Goal: Task Accomplishment & Management: Complete application form

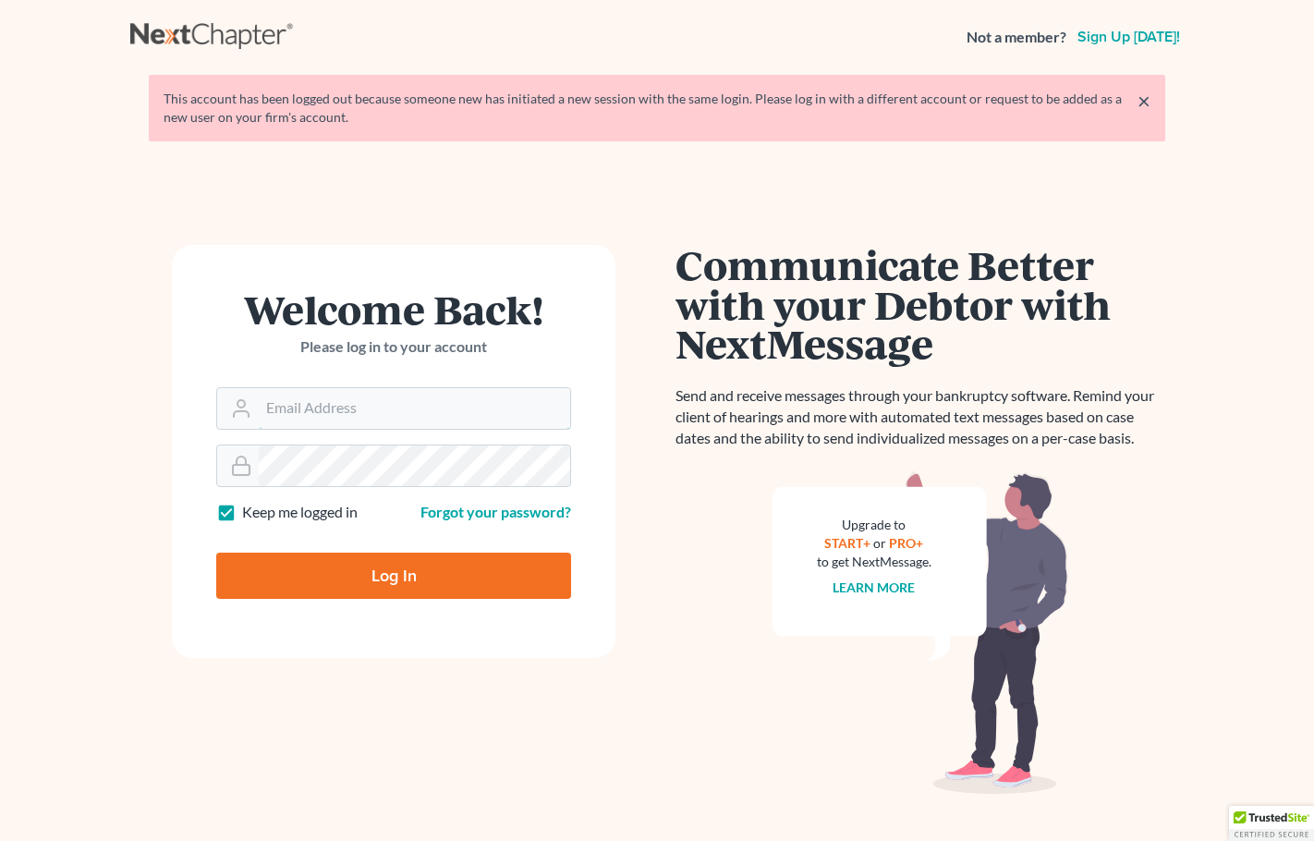
type input "[PERSON_NAME][EMAIL_ADDRESS][DOMAIN_NAME]"
click at [493, 567] on input "Log In" at bounding box center [393, 576] width 355 height 46
type input "Thinking..."
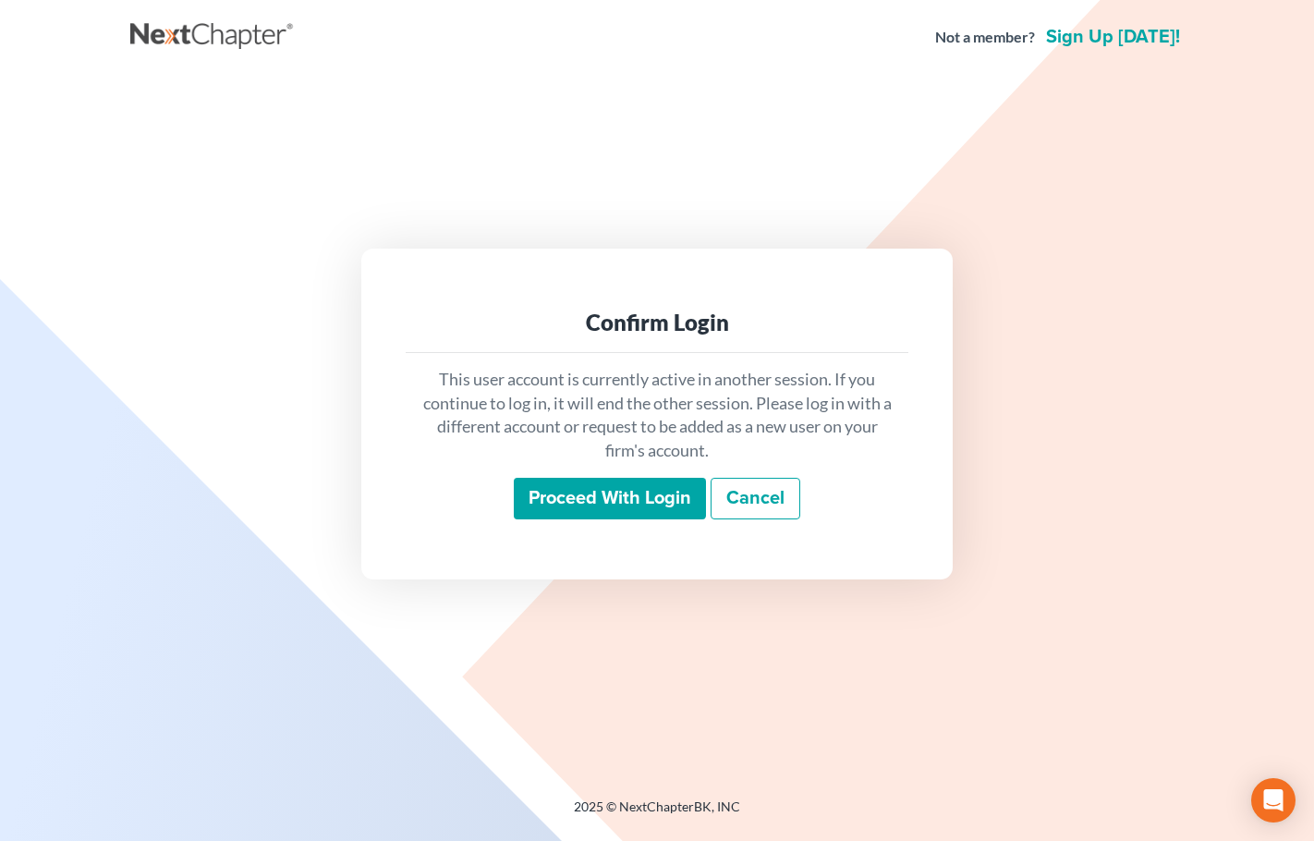
click at [602, 499] on input "Proceed with login" at bounding box center [610, 499] width 192 height 43
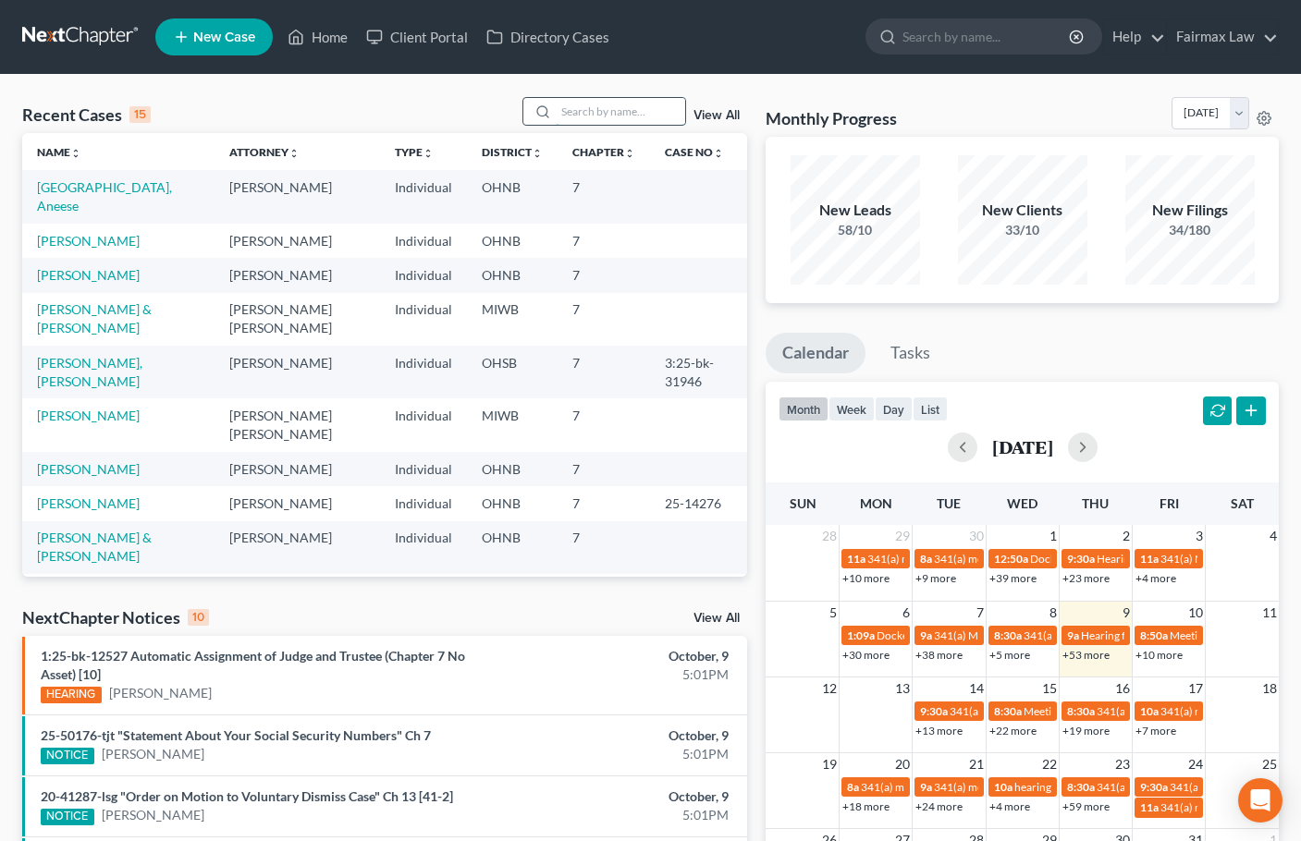
click at [590, 109] on input "search" at bounding box center [620, 111] width 129 height 27
paste input "[PERSON_NAME]"
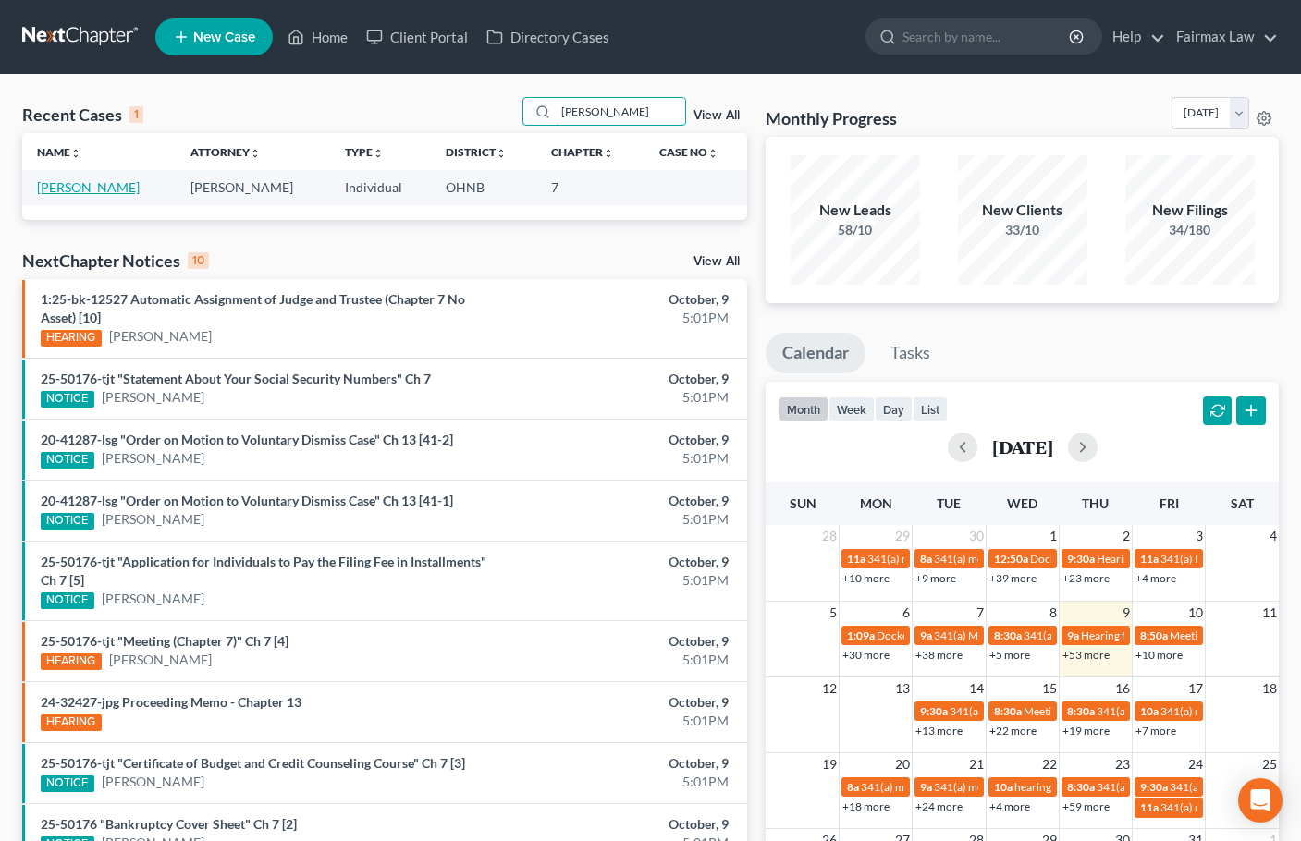
type input "[PERSON_NAME]"
click at [113, 185] on link "[PERSON_NAME]" at bounding box center [88, 187] width 103 height 16
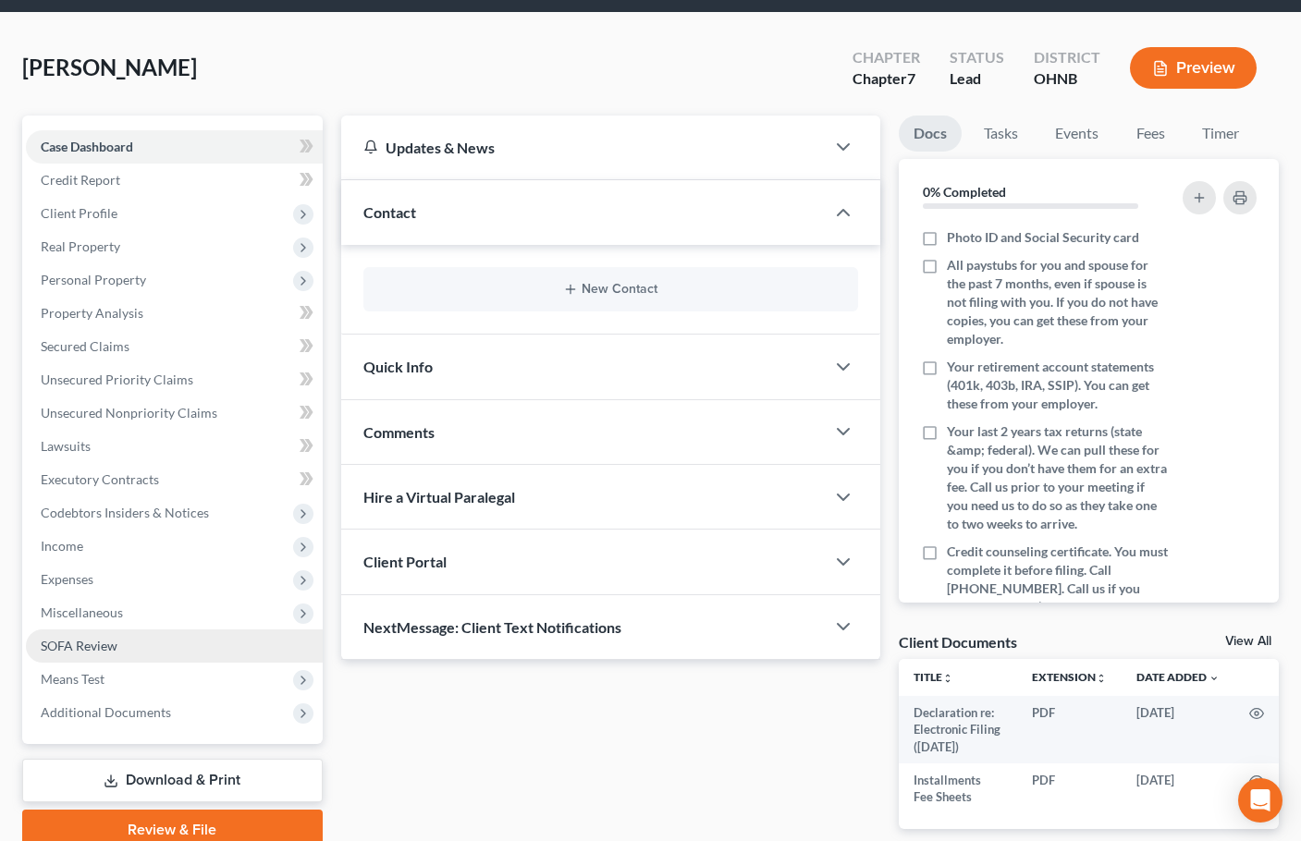
scroll to position [150, 0]
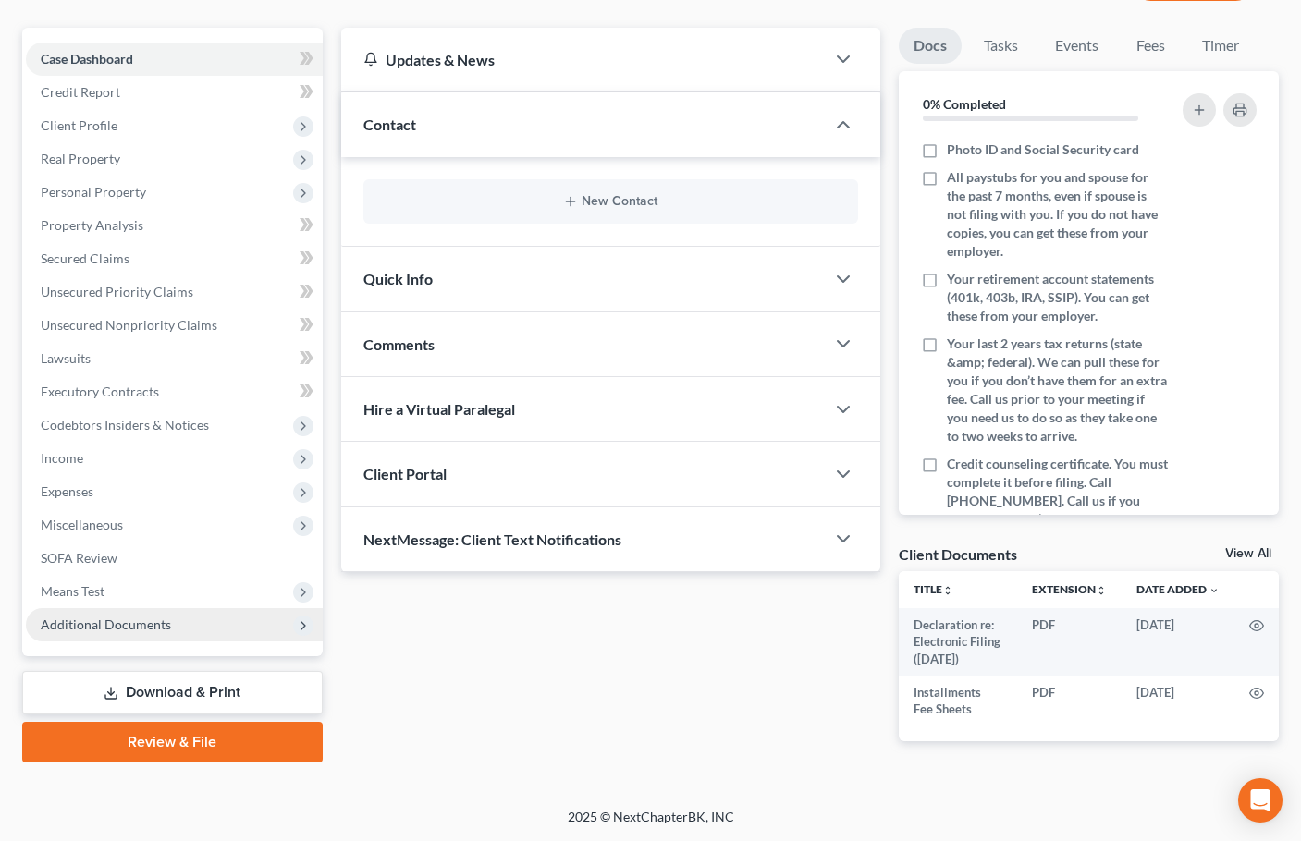
click at [145, 632] on span "Additional Documents" at bounding box center [174, 624] width 297 height 33
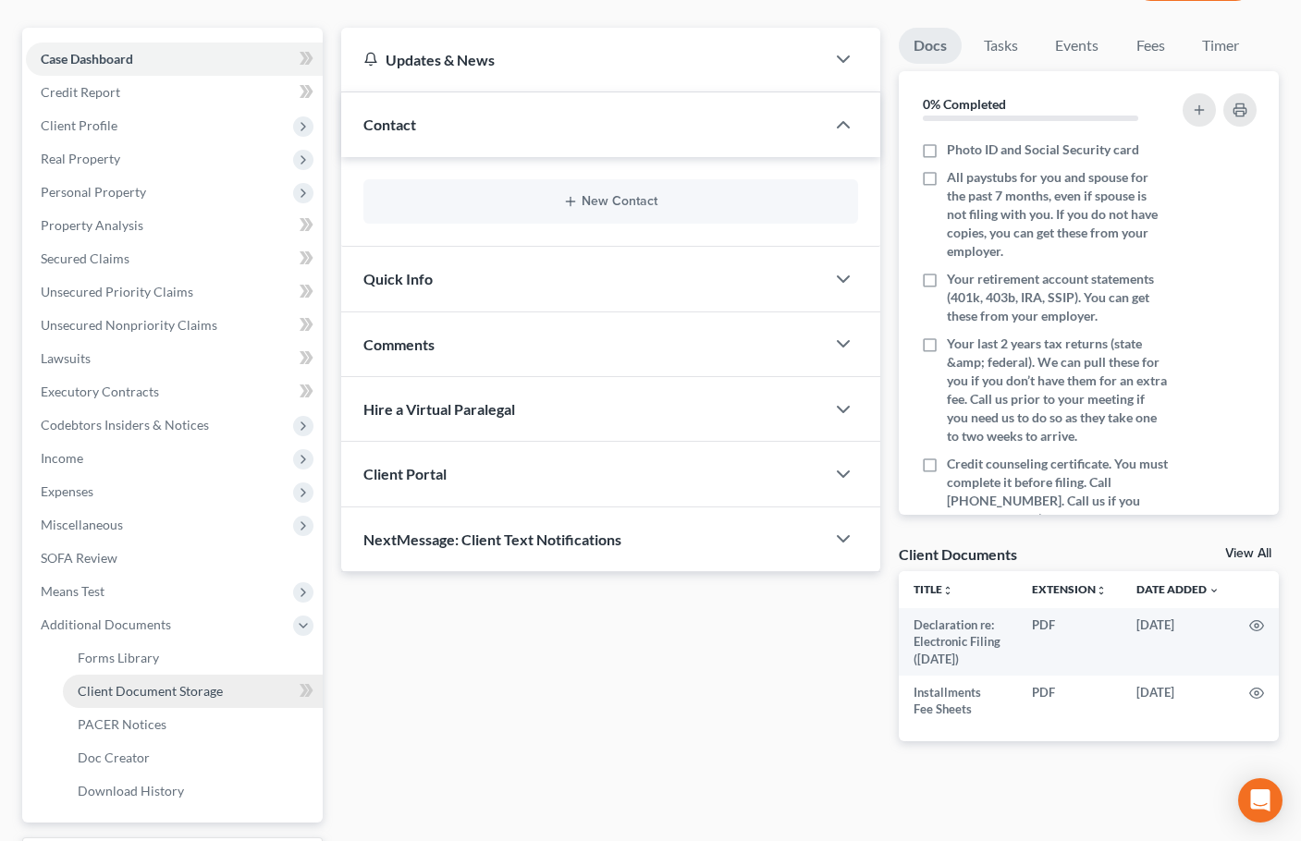
click at [165, 688] on span "Client Document Storage" at bounding box center [150, 691] width 145 height 16
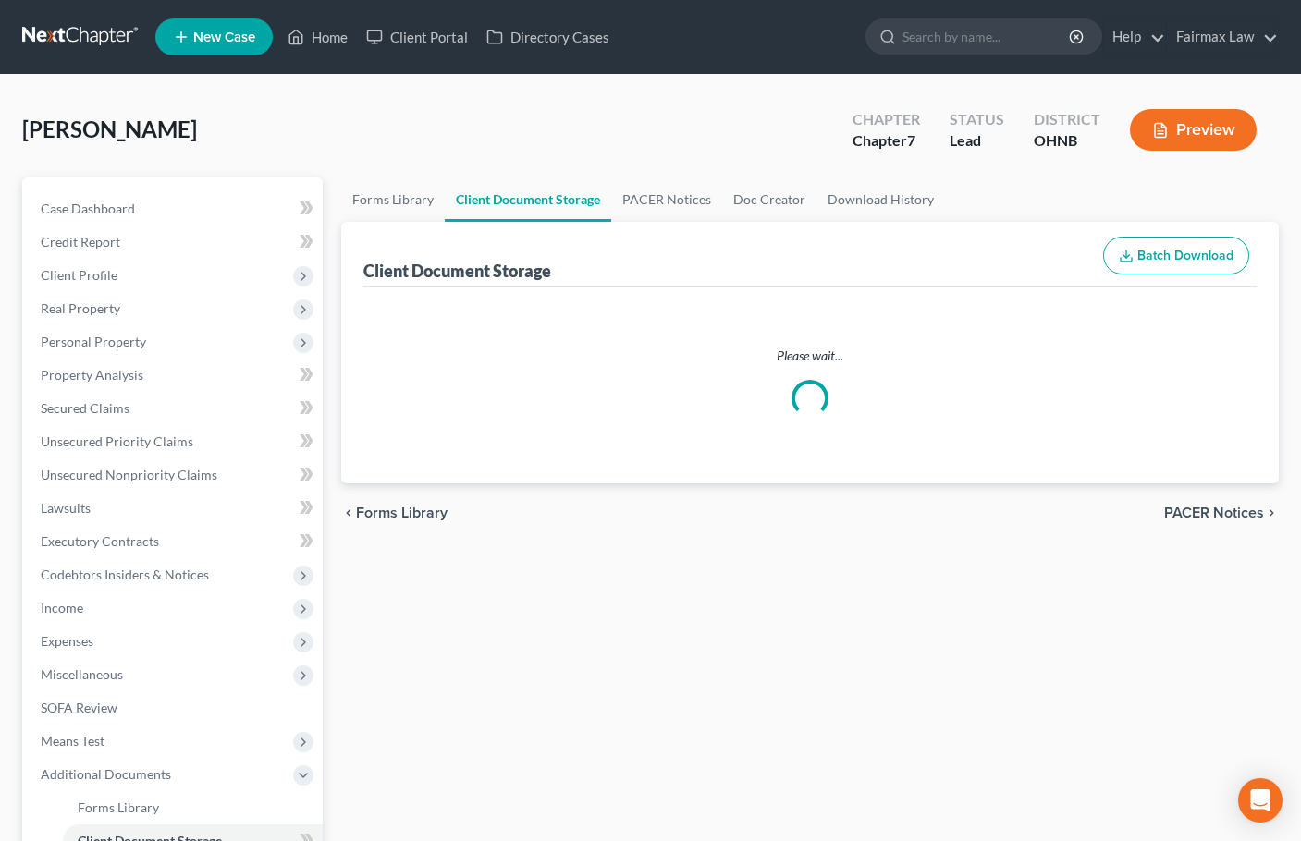
select select "24"
select select "16"
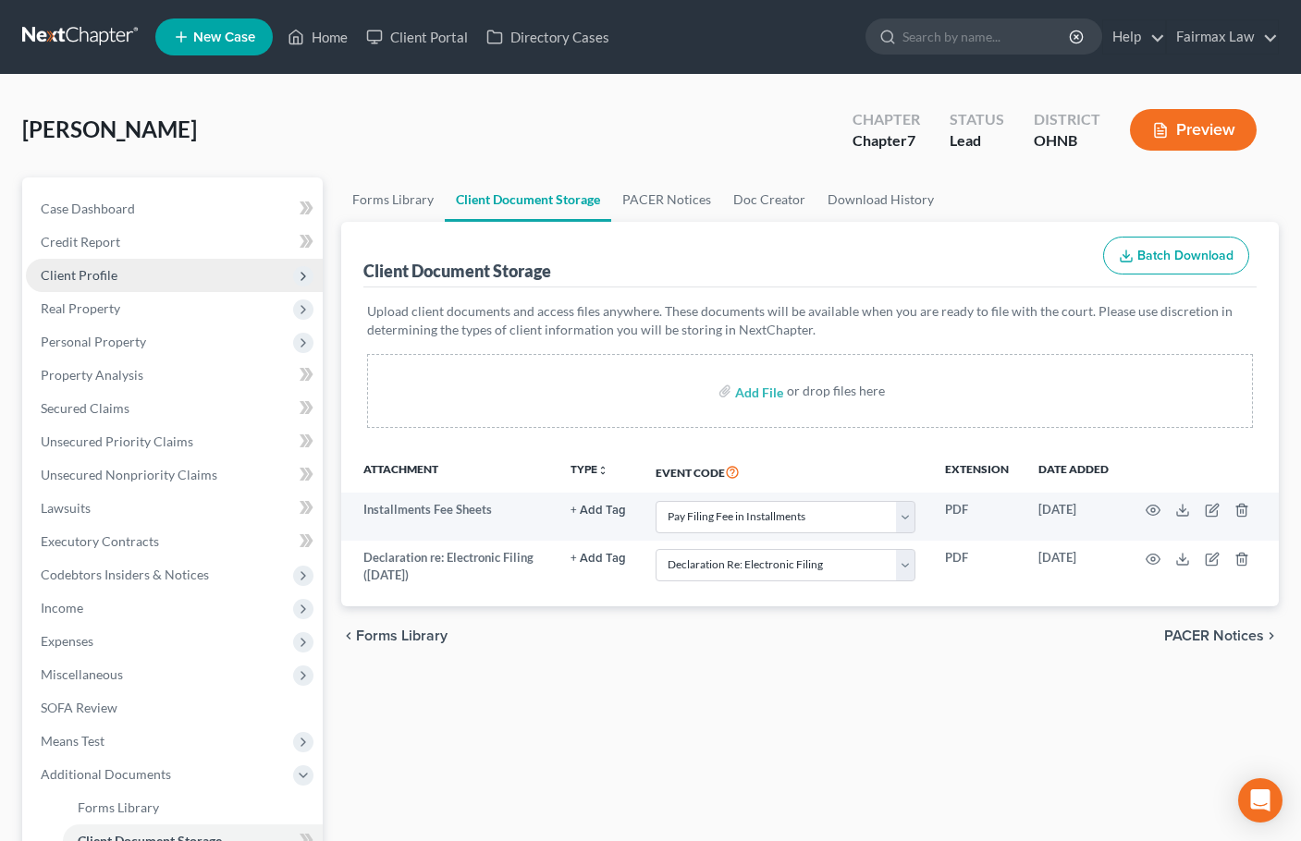
click at [92, 269] on span "Client Profile" at bounding box center [79, 275] width 77 height 16
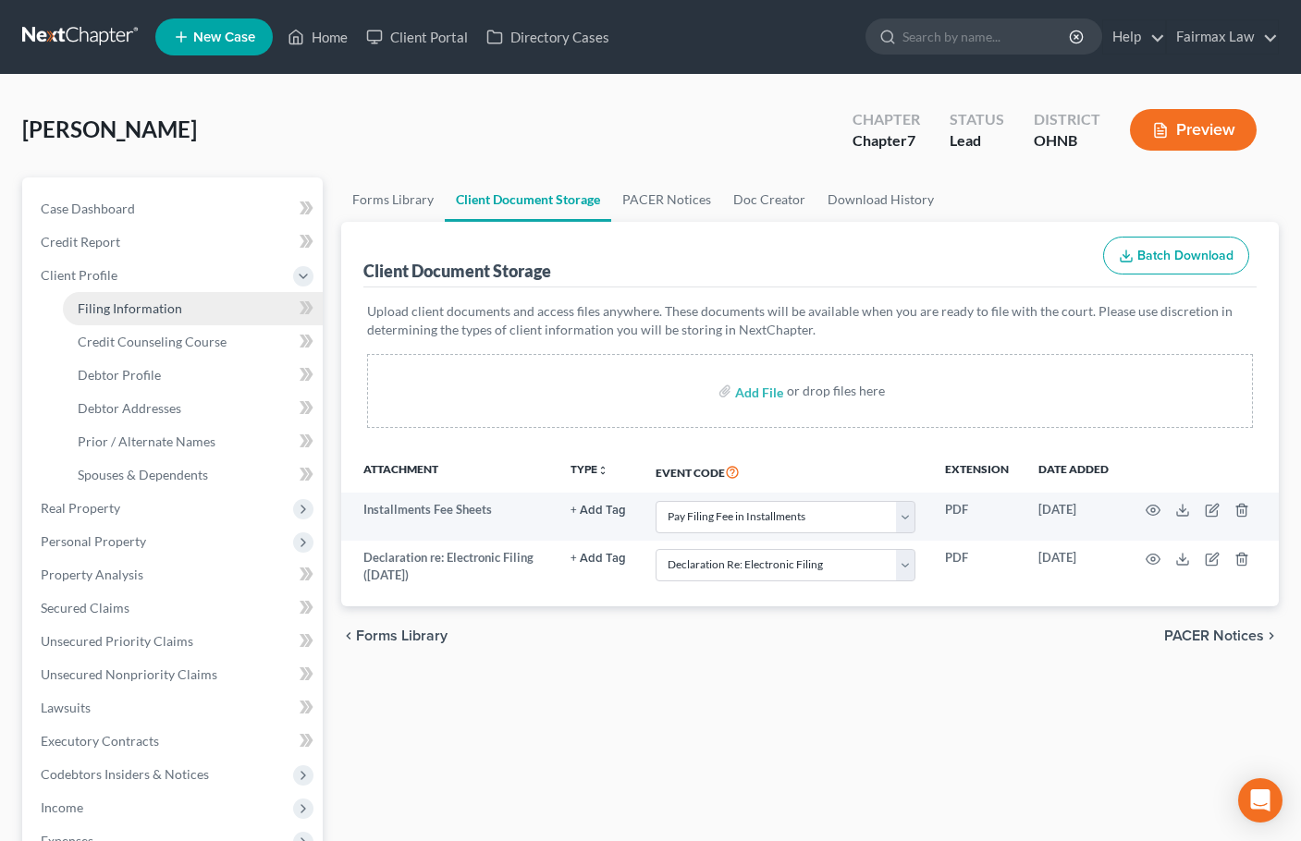
click at [131, 300] on span "Filing Information" at bounding box center [130, 308] width 104 height 16
select select "1"
select select "0"
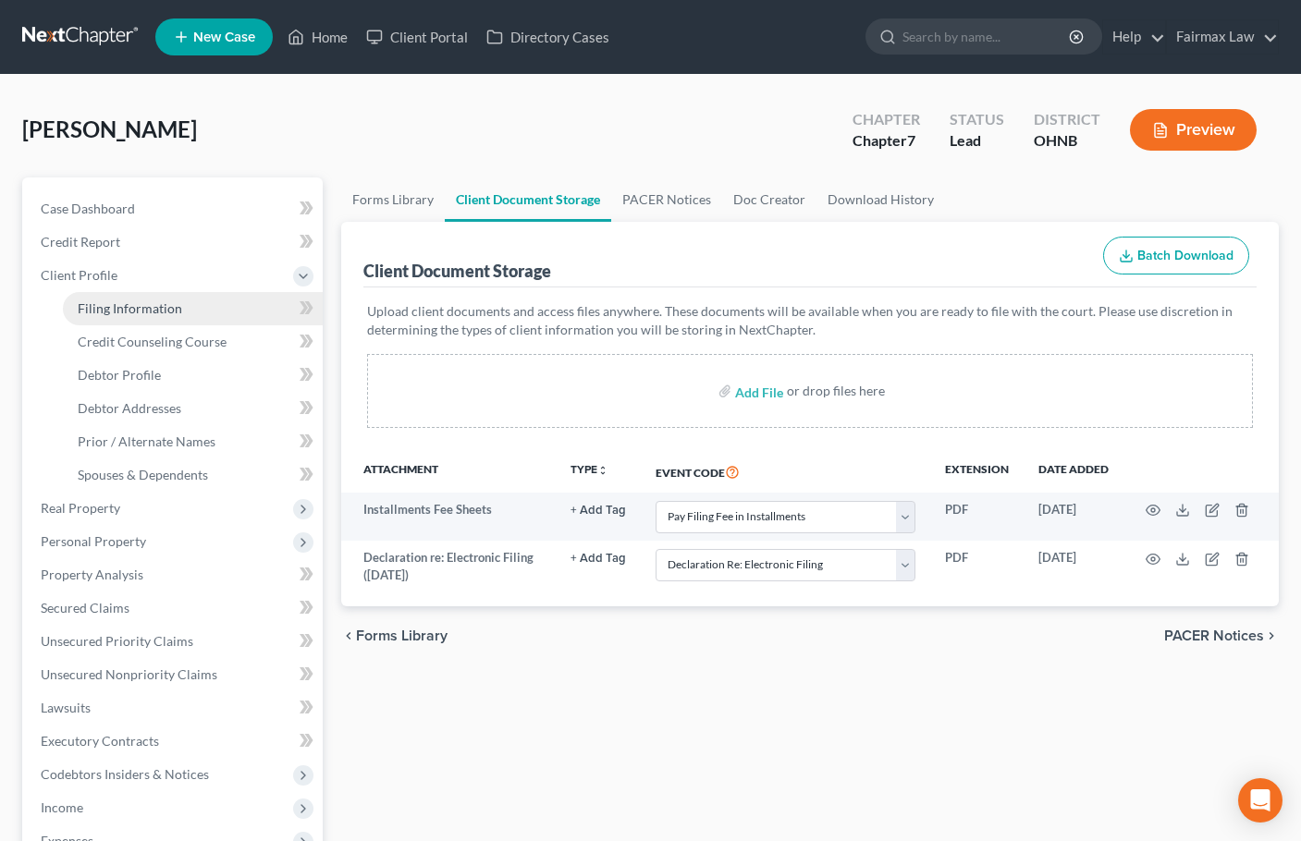
select select "36"
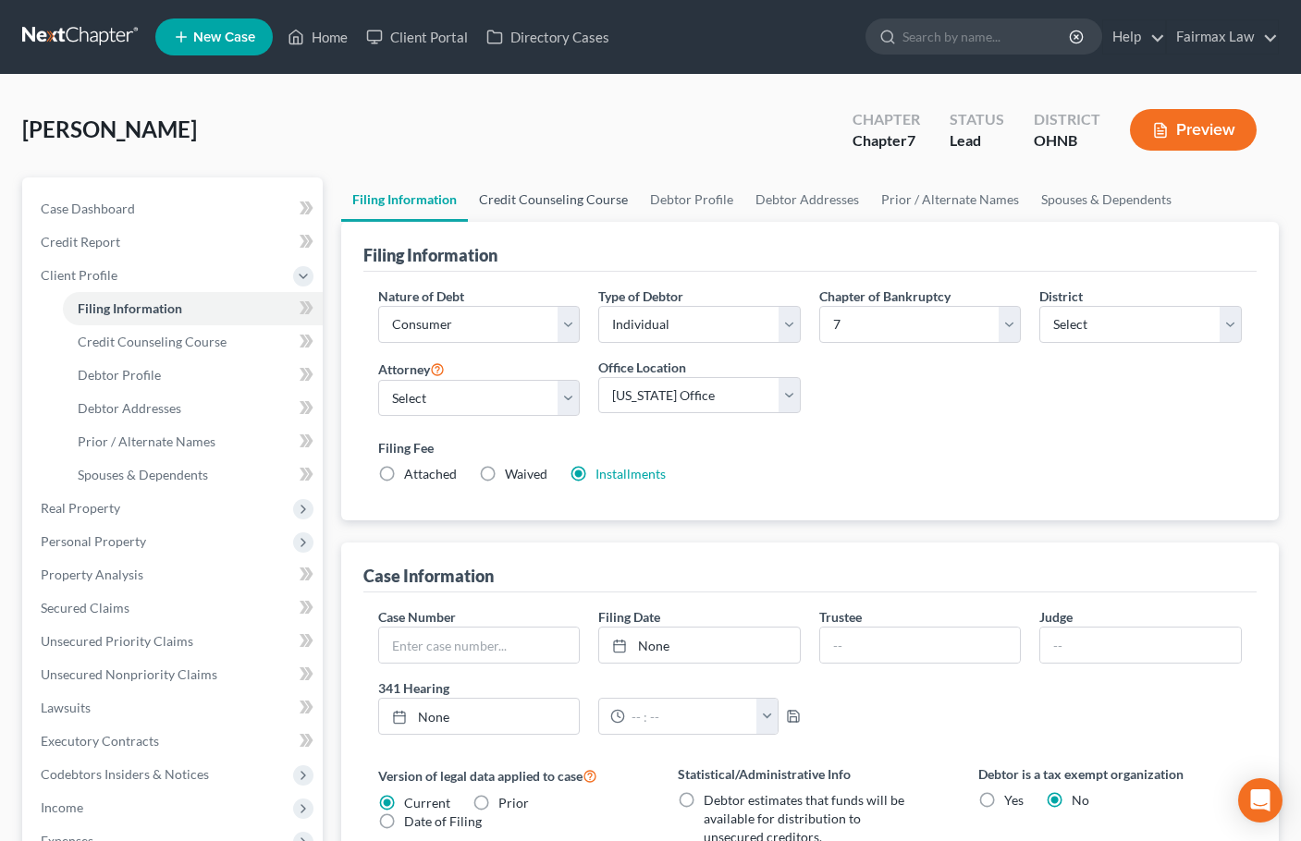
click at [563, 207] on link "Credit Counseling Course" at bounding box center [553, 199] width 171 height 44
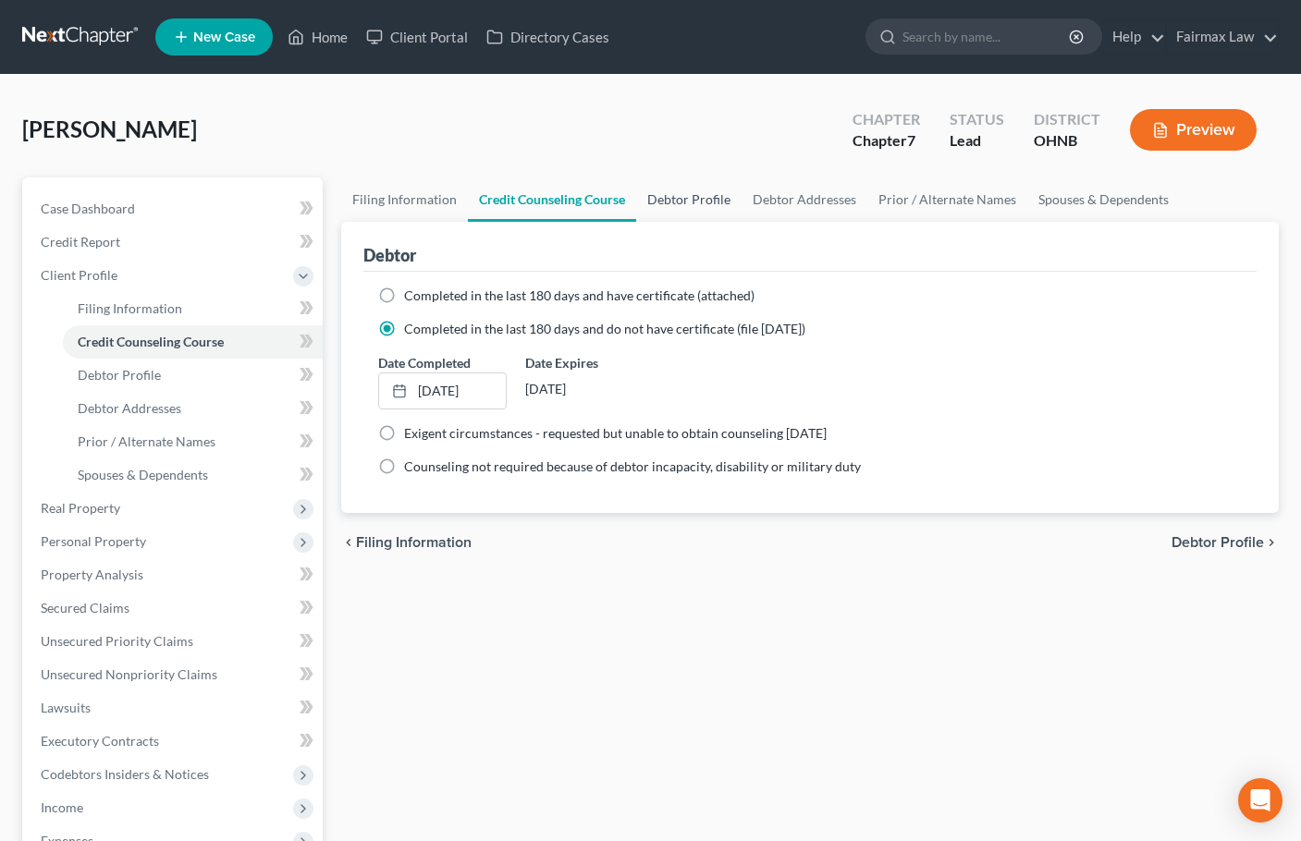
click at [670, 196] on link "Debtor Profile" at bounding box center [688, 199] width 105 height 44
select select "0"
select select "1"
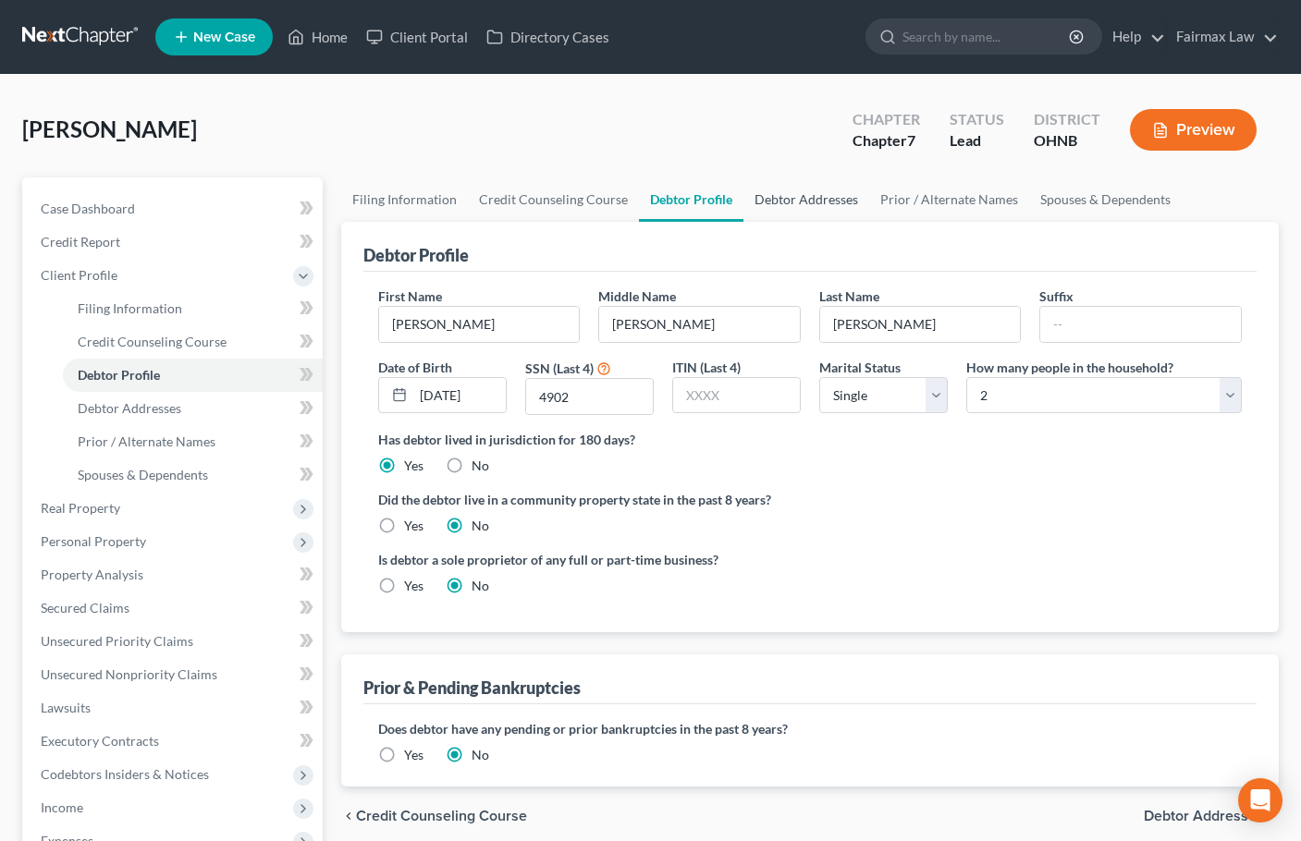
click at [795, 195] on link "Debtor Addresses" at bounding box center [806, 199] width 126 height 44
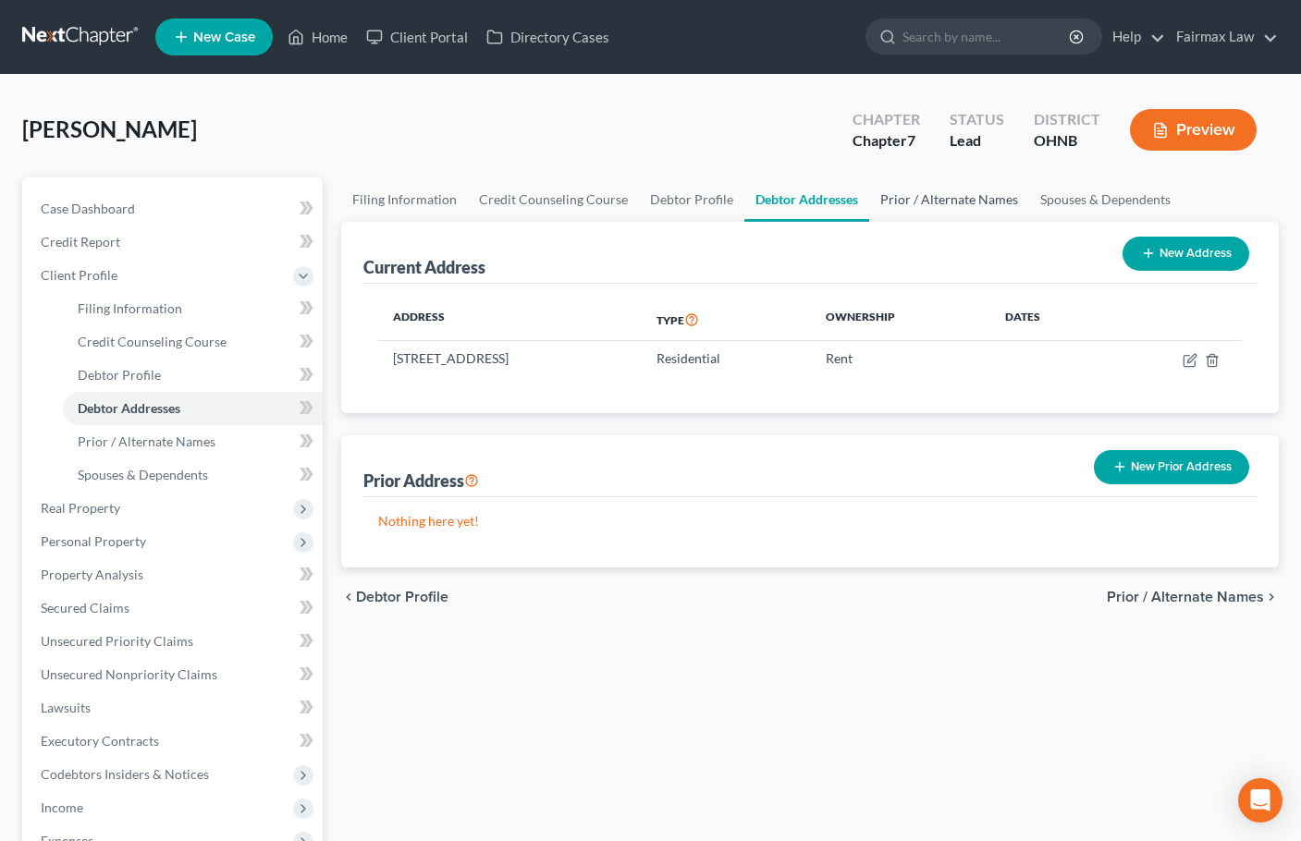
click at [950, 192] on link "Prior / Alternate Names" at bounding box center [949, 199] width 160 height 44
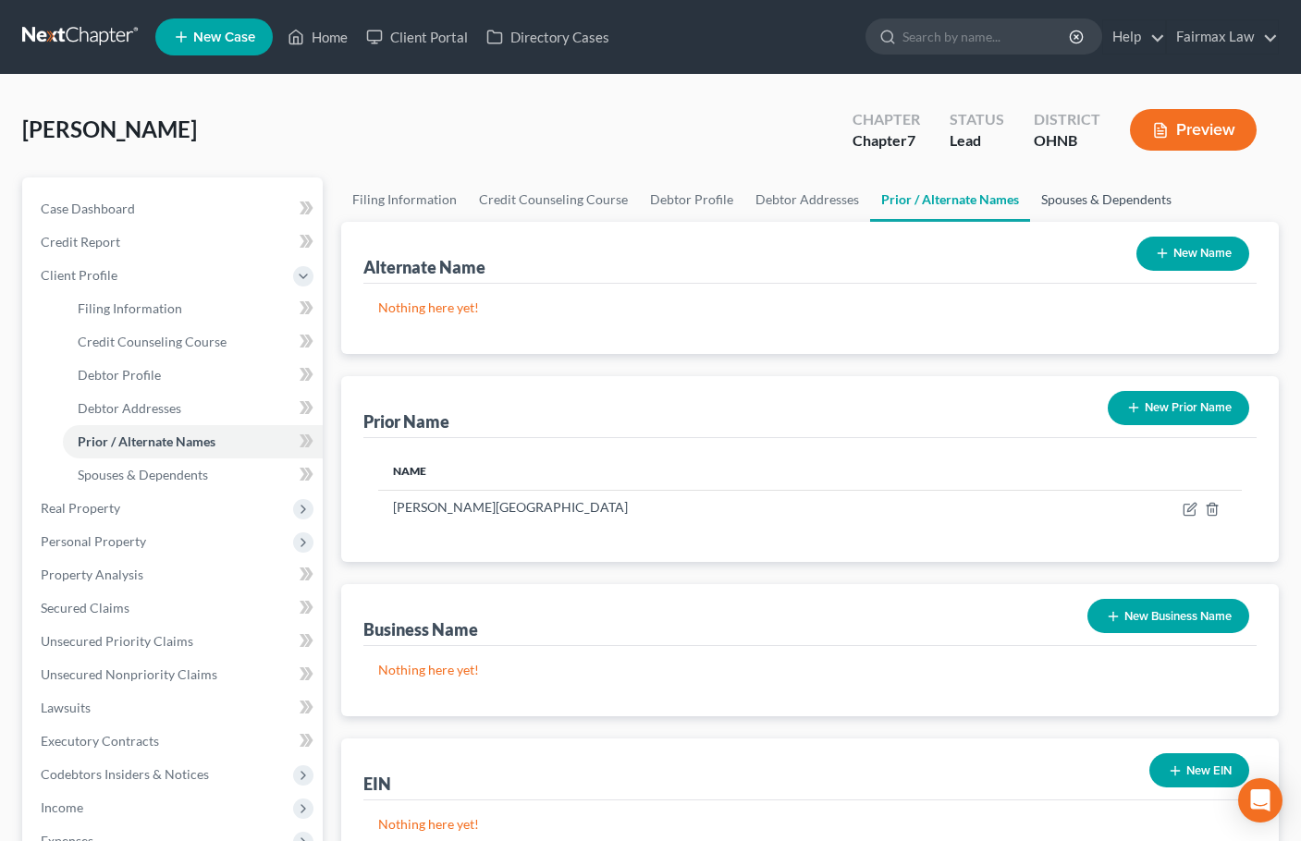
click at [1082, 200] on link "Spouses & Dependents" at bounding box center [1106, 199] width 153 height 44
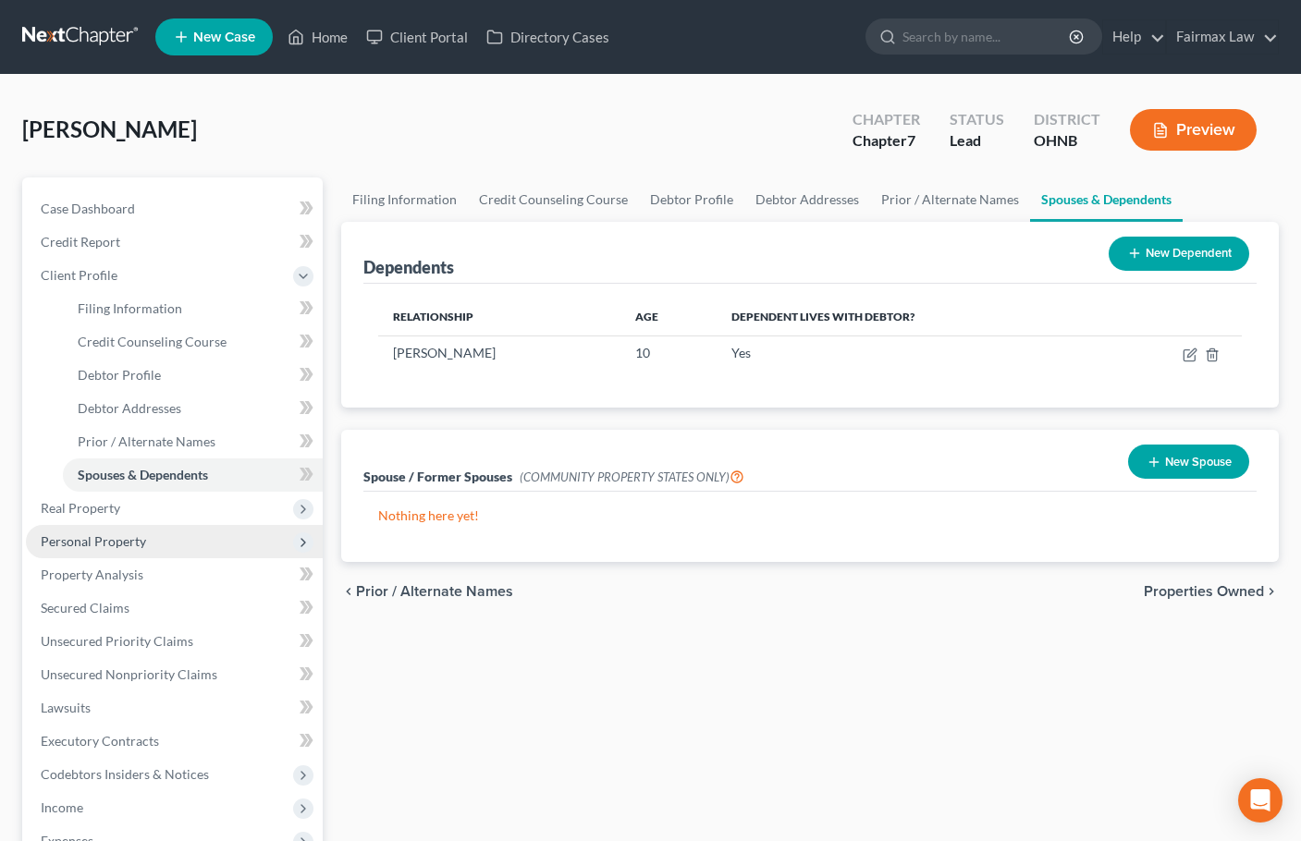
click at [90, 539] on span "Personal Property" at bounding box center [93, 541] width 105 height 16
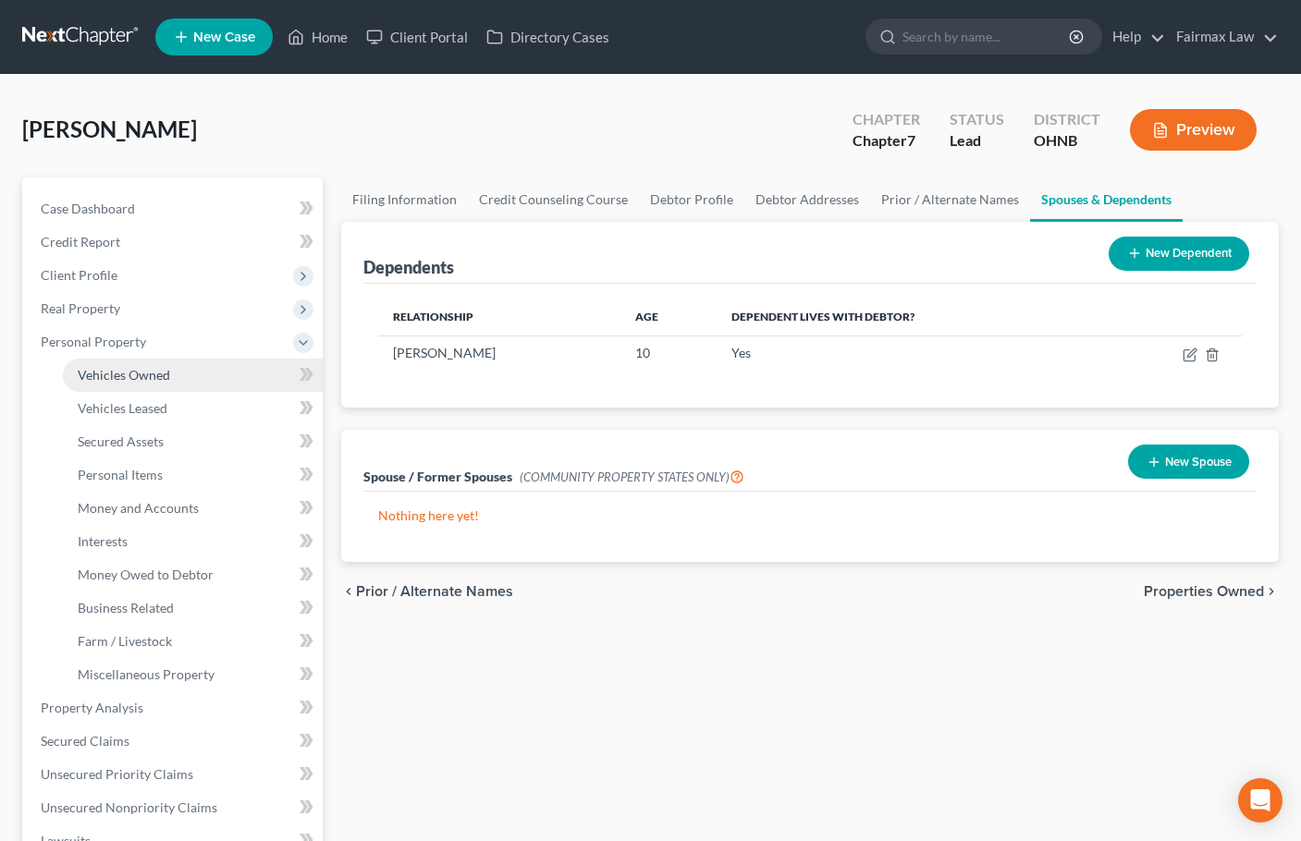
click at [124, 370] on span "Vehicles Owned" at bounding box center [124, 375] width 92 height 16
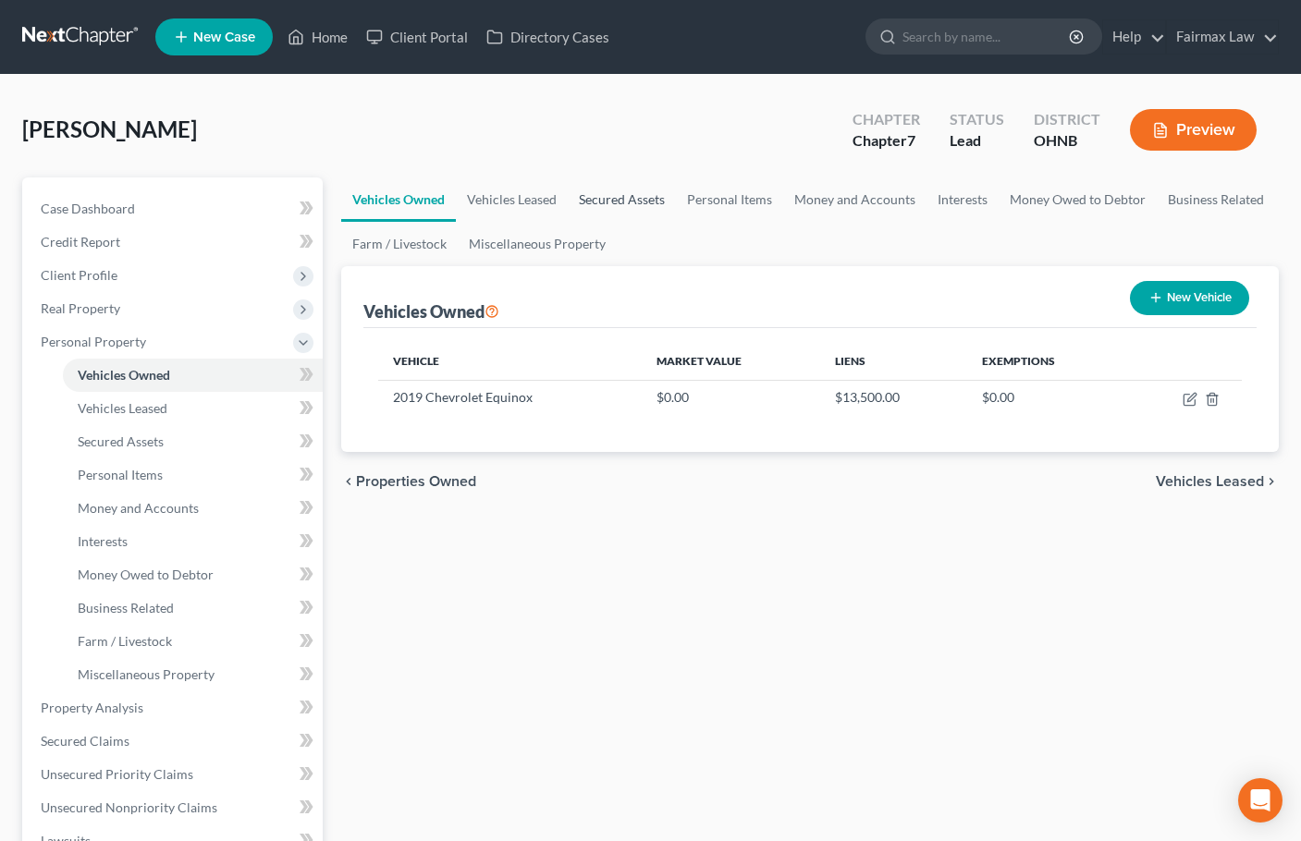
click at [622, 198] on link "Secured Assets" at bounding box center [622, 199] width 108 height 44
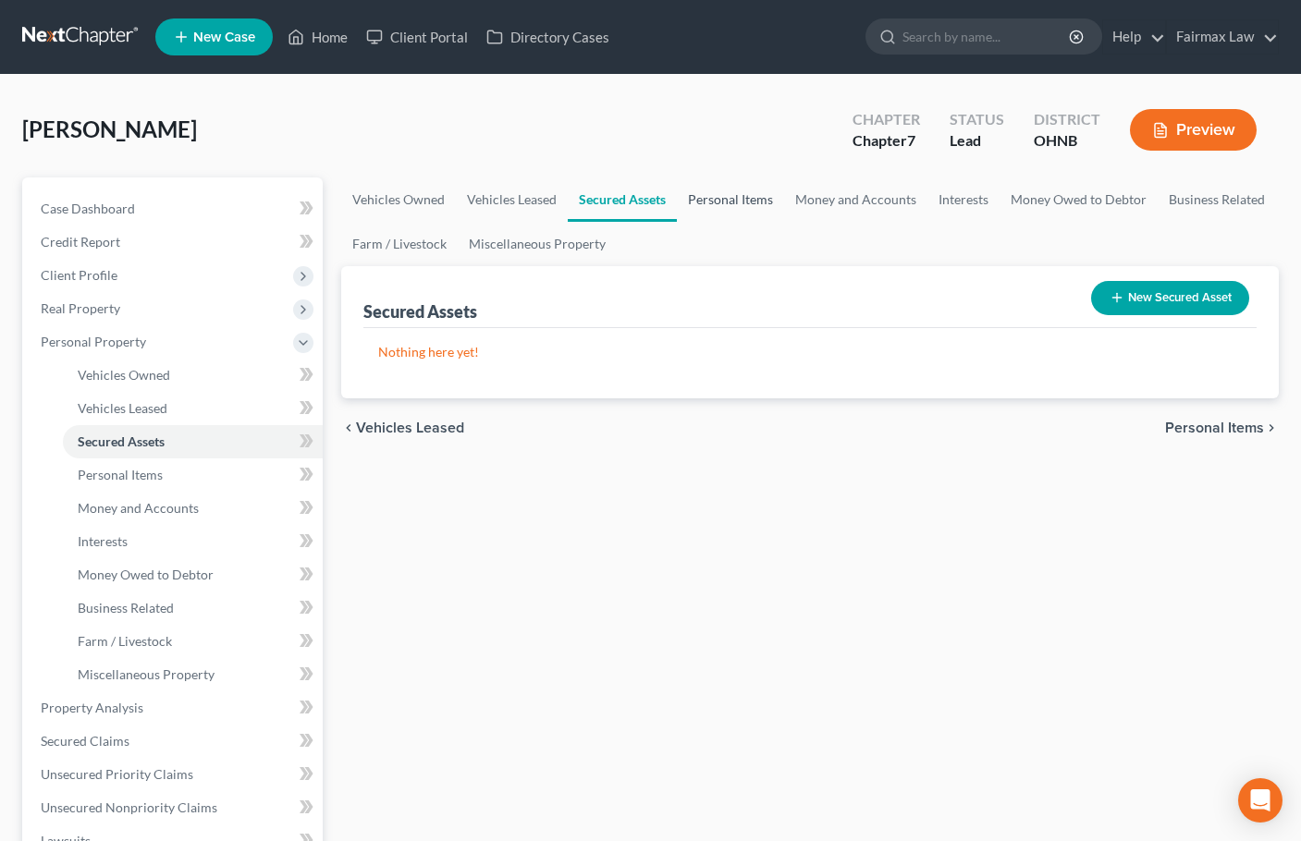
click at [756, 201] on link "Personal Items" at bounding box center [730, 199] width 107 height 44
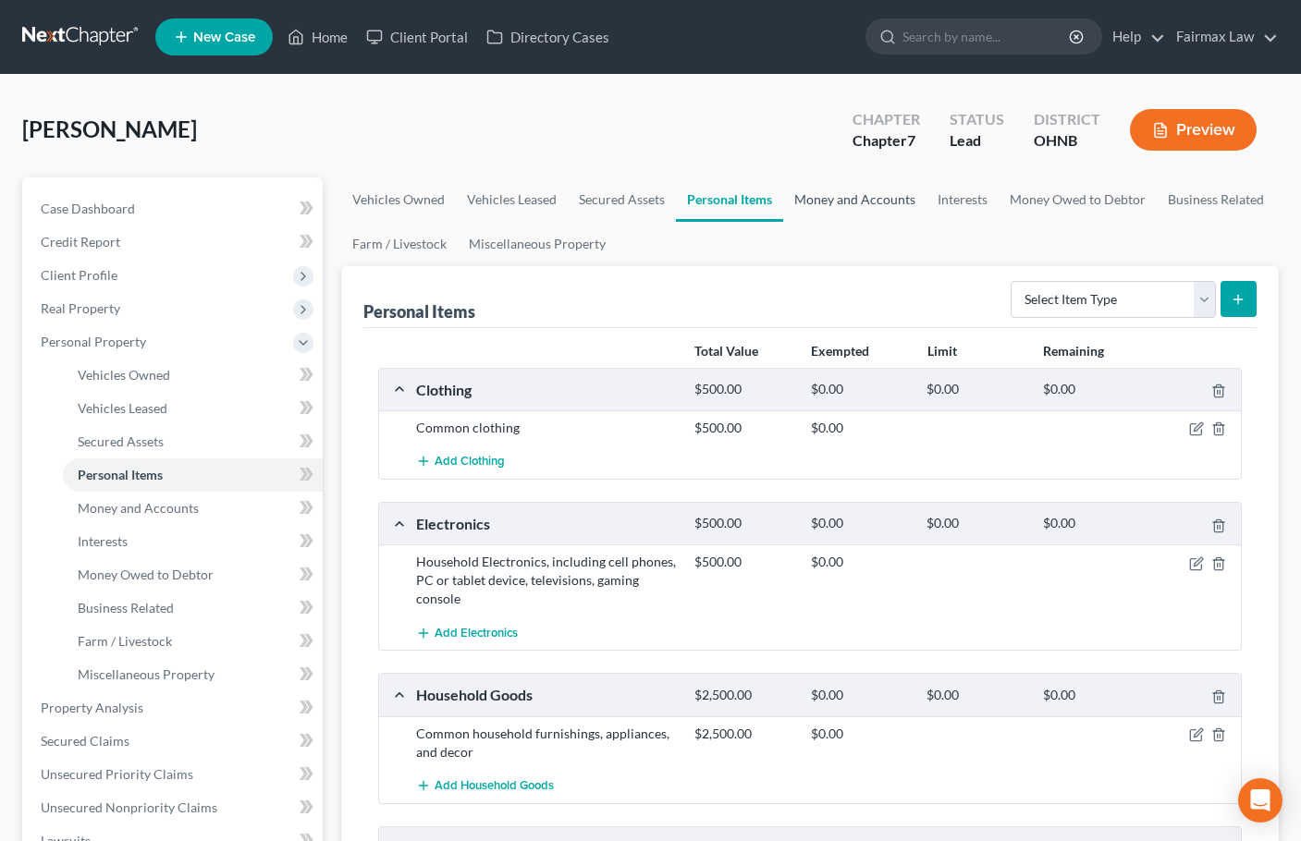
click at [822, 202] on link "Money and Accounts" at bounding box center [854, 199] width 143 height 44
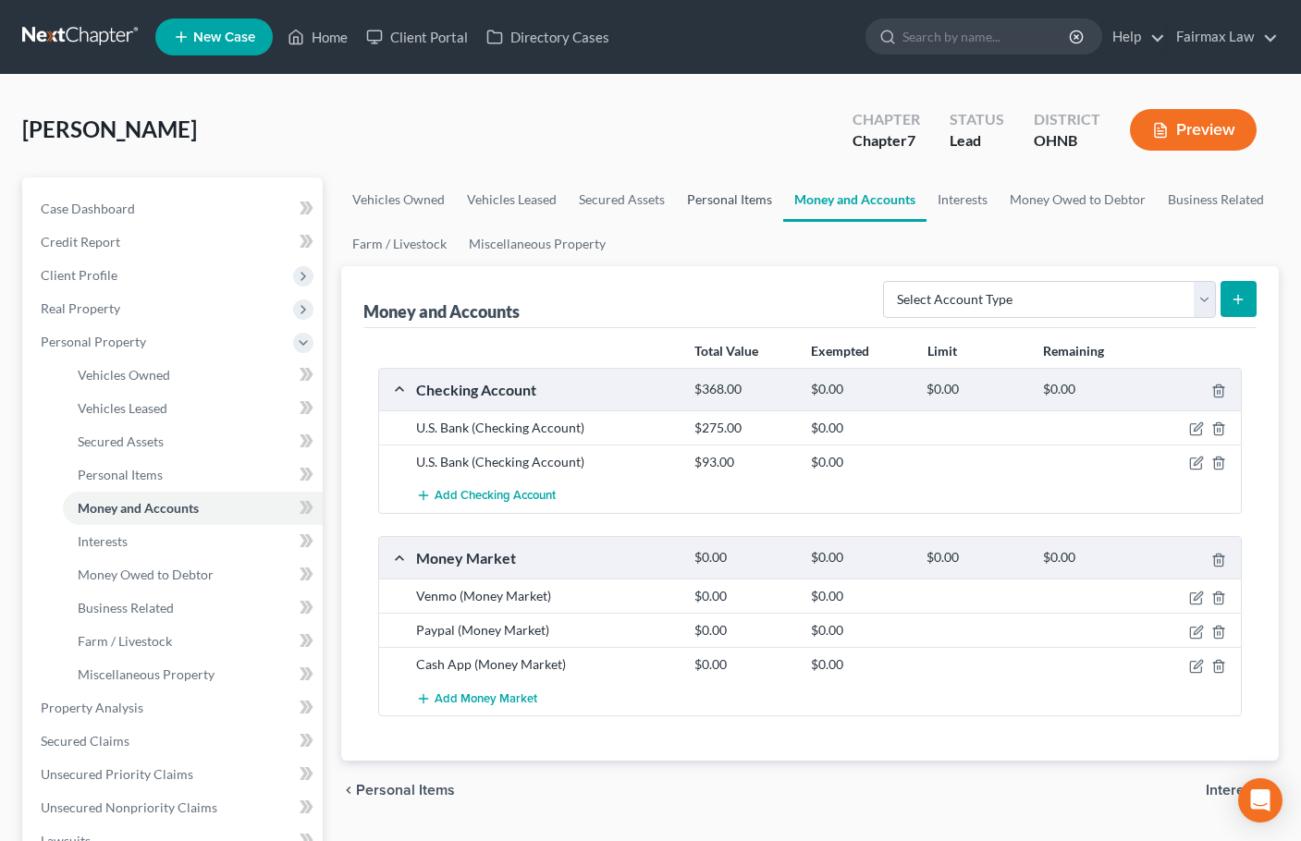
click at [687, 203] on link "Personal Items" at bounding box center [729, 199] width 107 height 44
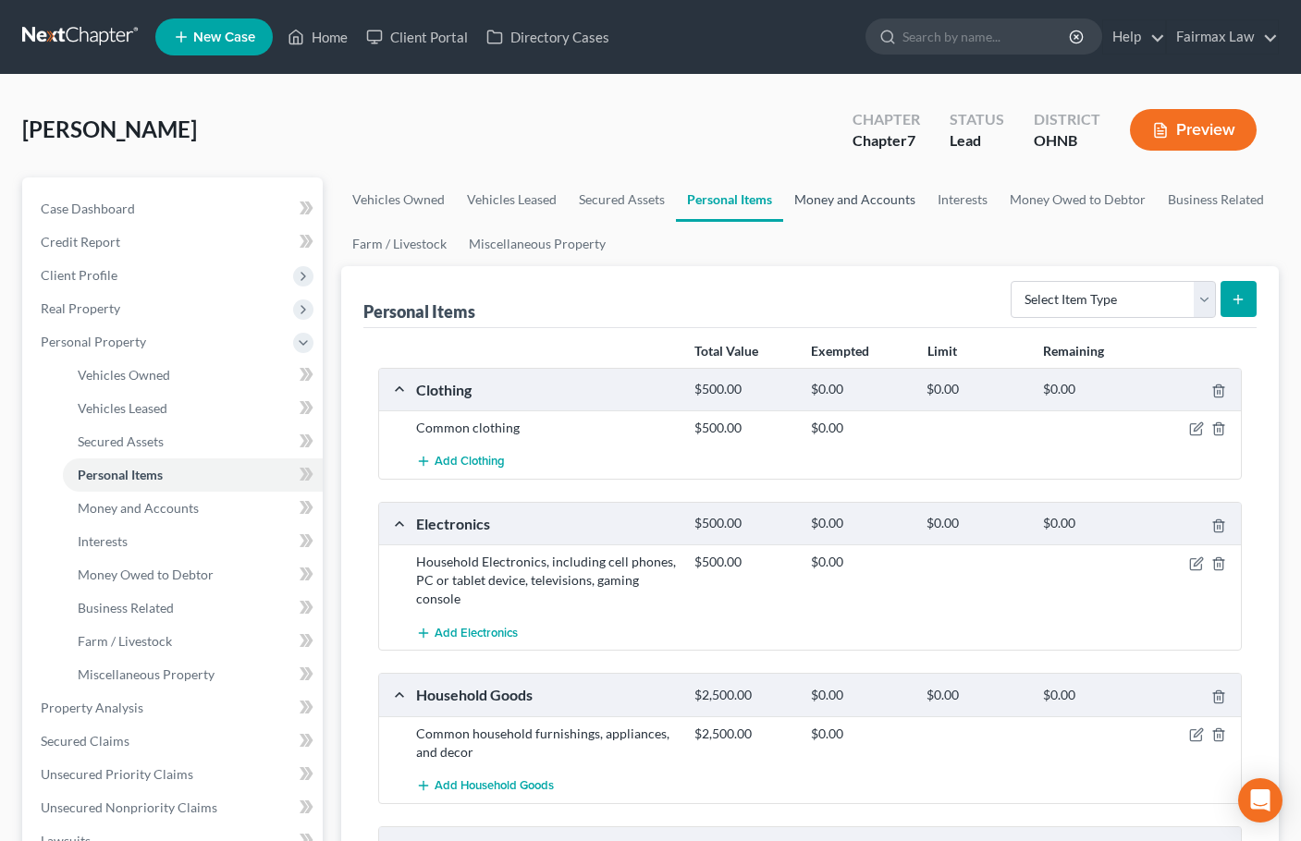
click at [863, 202] on link "Money and Accounts" at bounding box center [854, 199] width 143 height 44
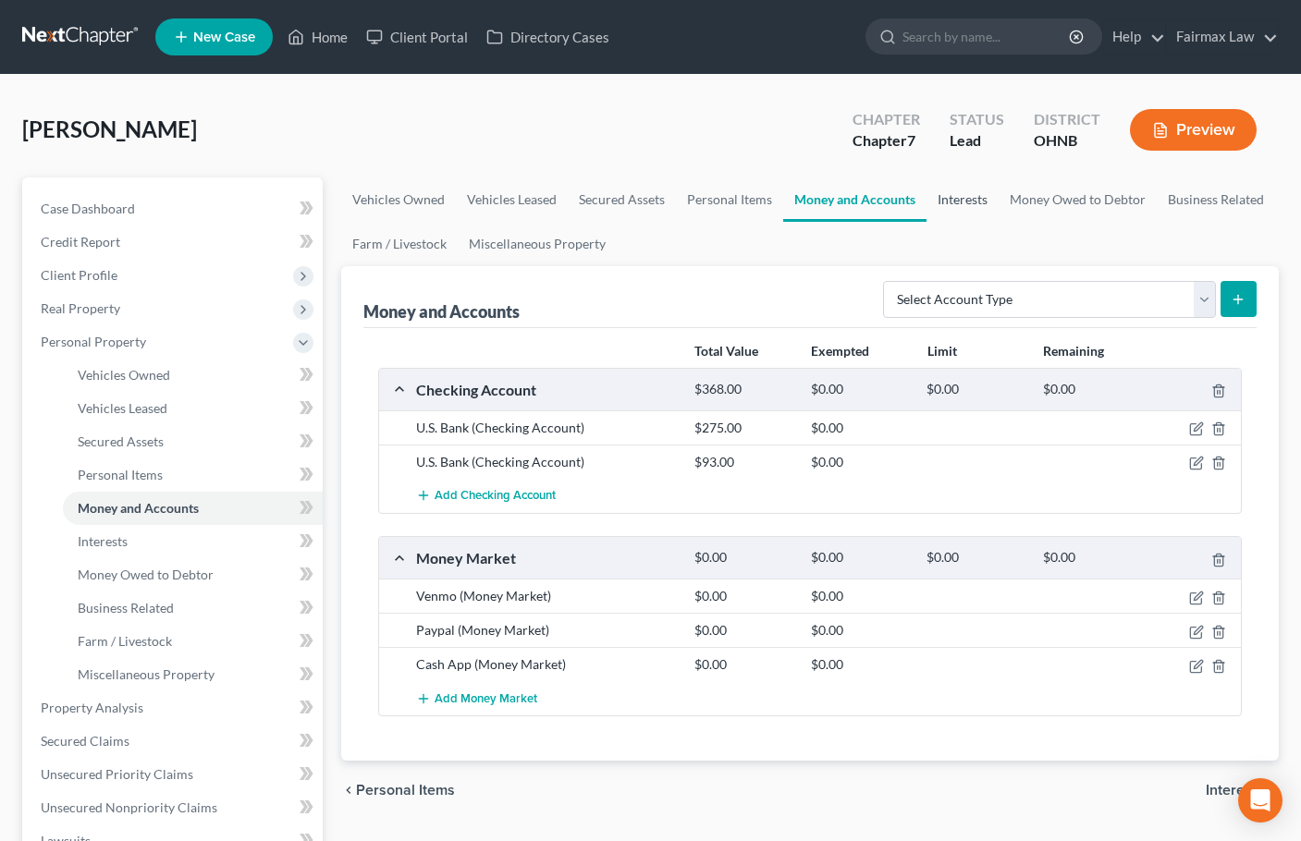
click at [978, 202] on link "Interests" at bounding box center [962, 199] width 72 height 44
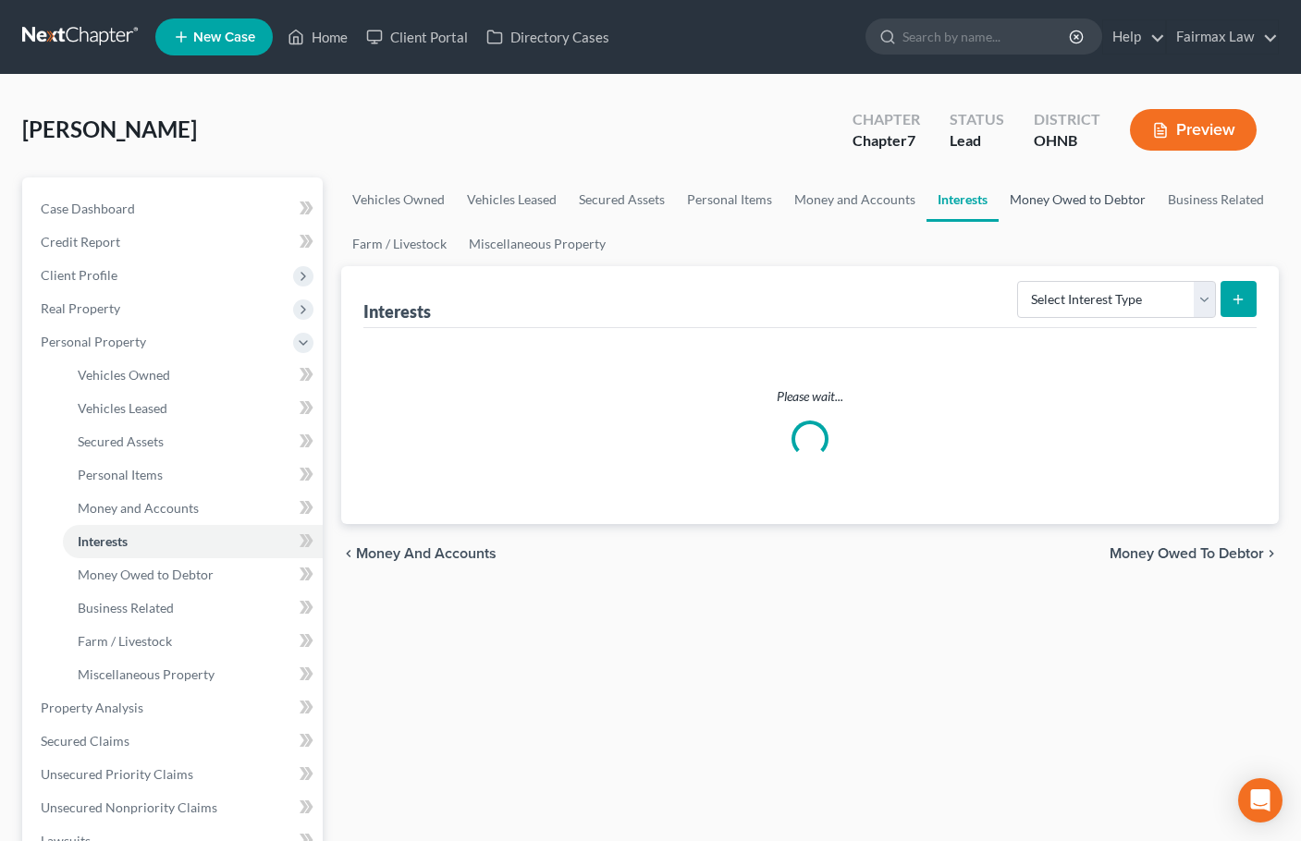
click at [1045, 197] on link "Money Owed to Debtor" at bounding box center [1077, 199] width 158 height 44
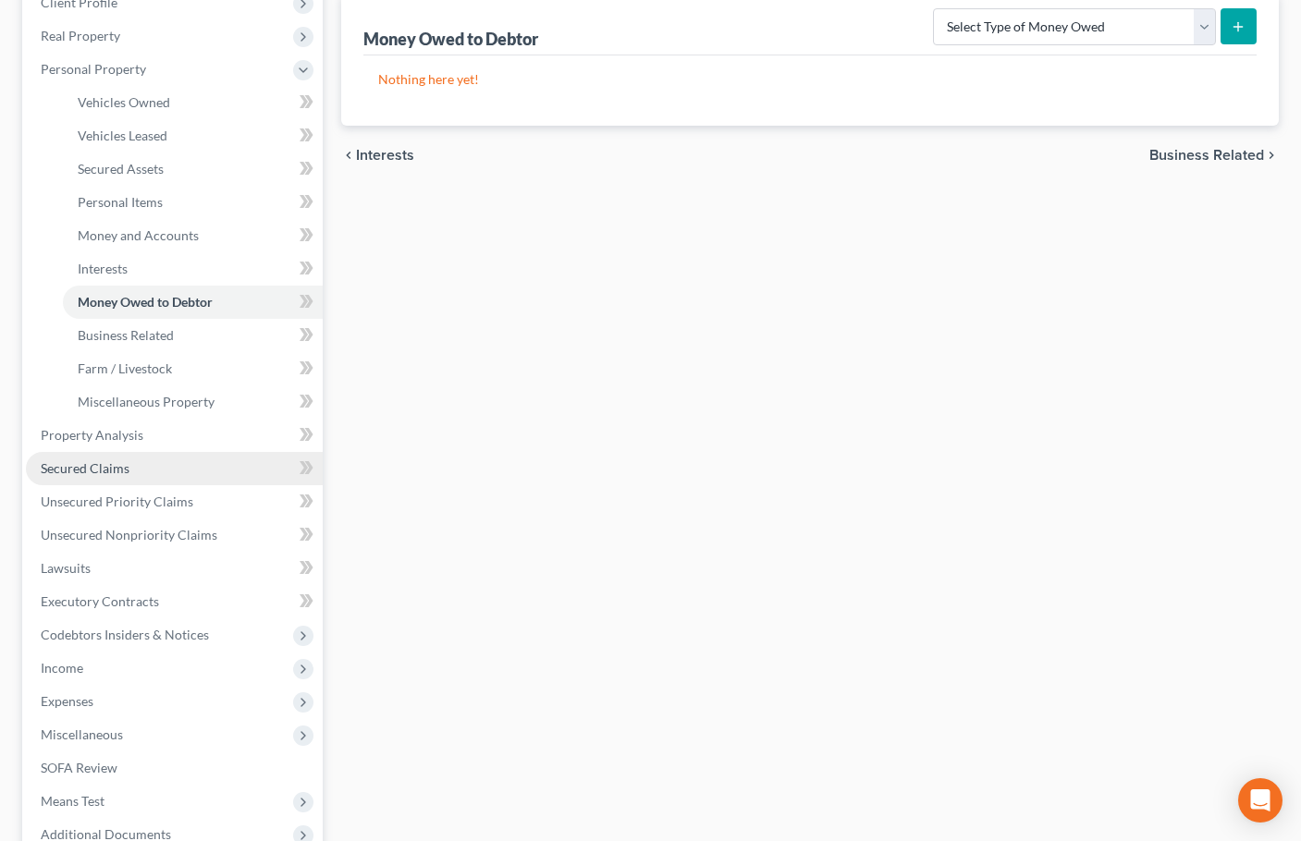
scroll to position [277, 0]
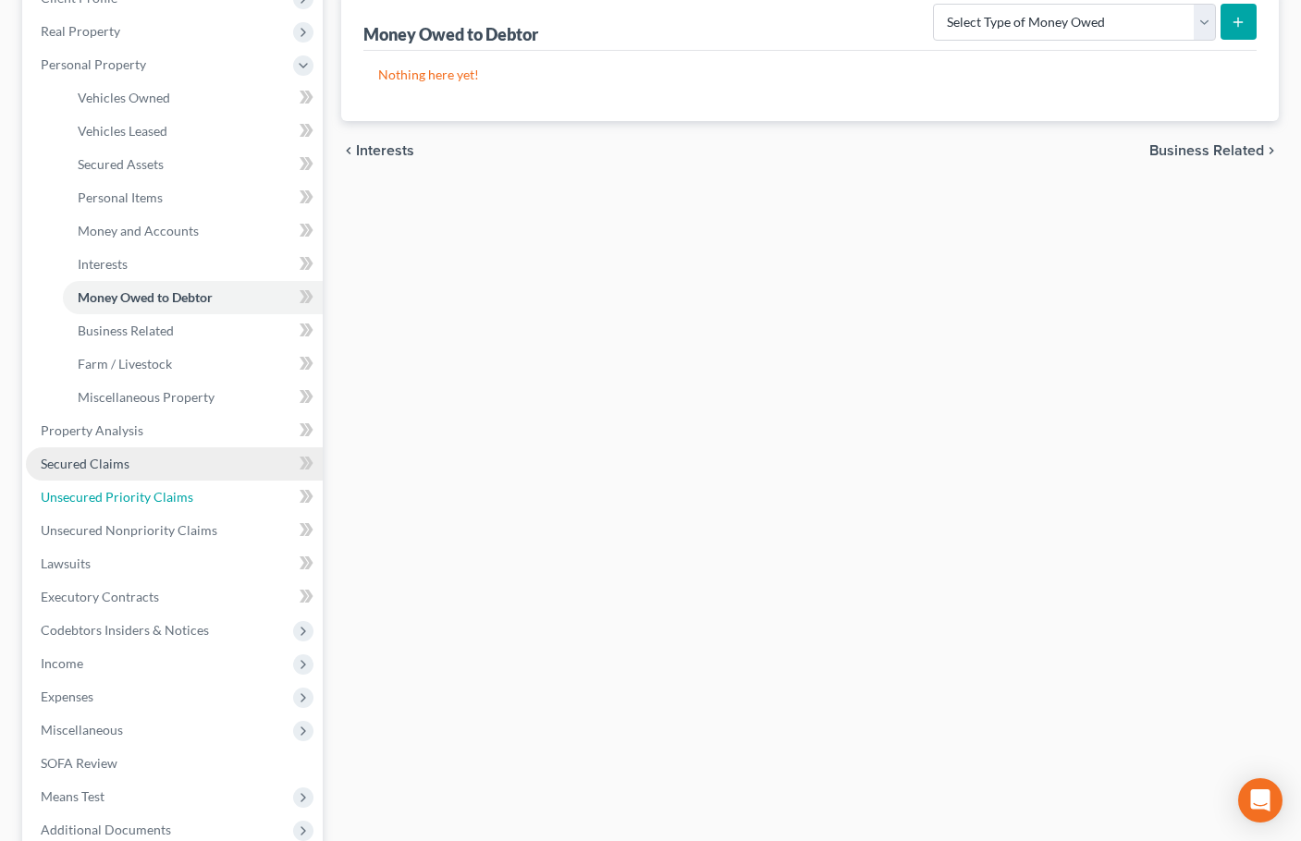
click at [104, 502] on span "Unsecured Priority Claims" at bounding box center [117, 497] width 153 height 16
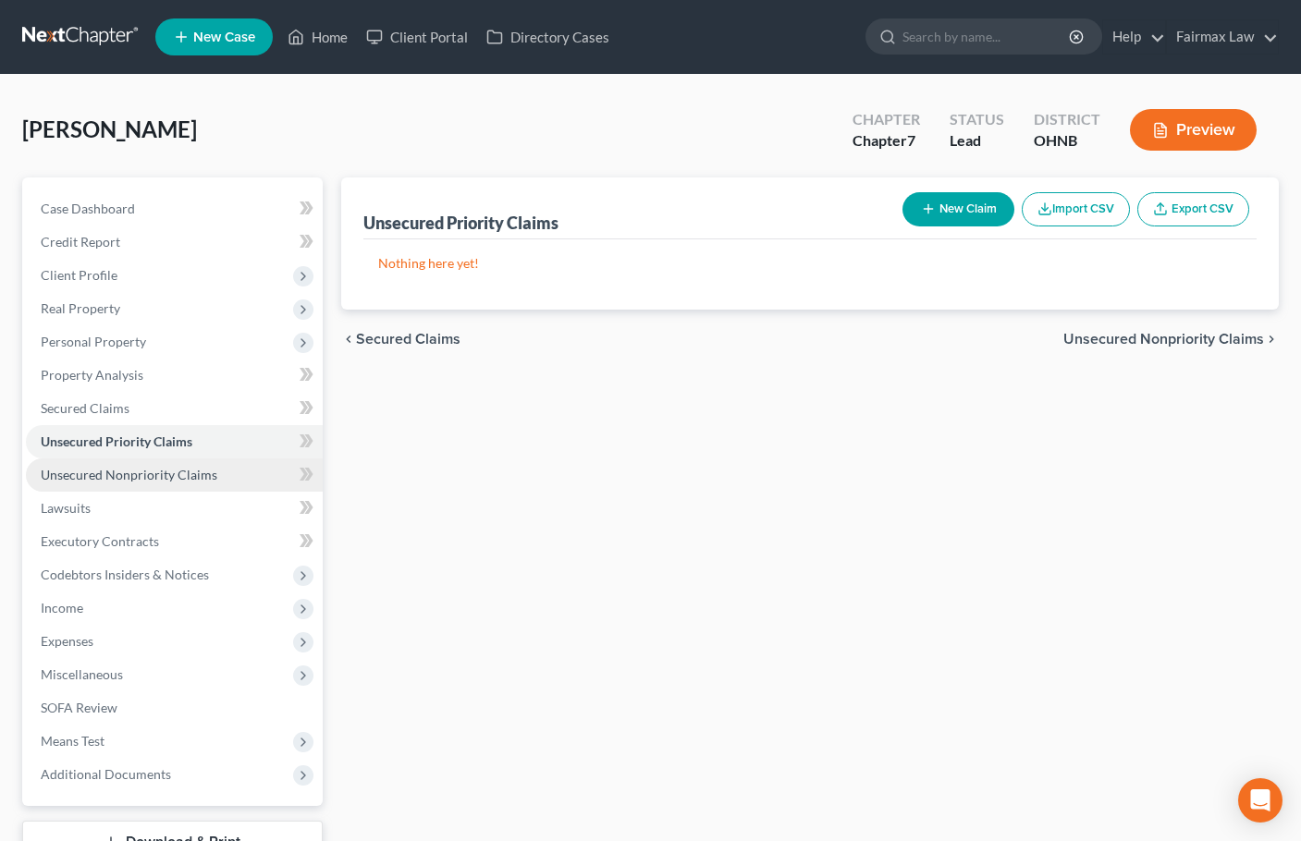
click at [122, 477] on span "Unsecured Nonpriority Claims" at bounding box center [129, 475] width 177 height 16
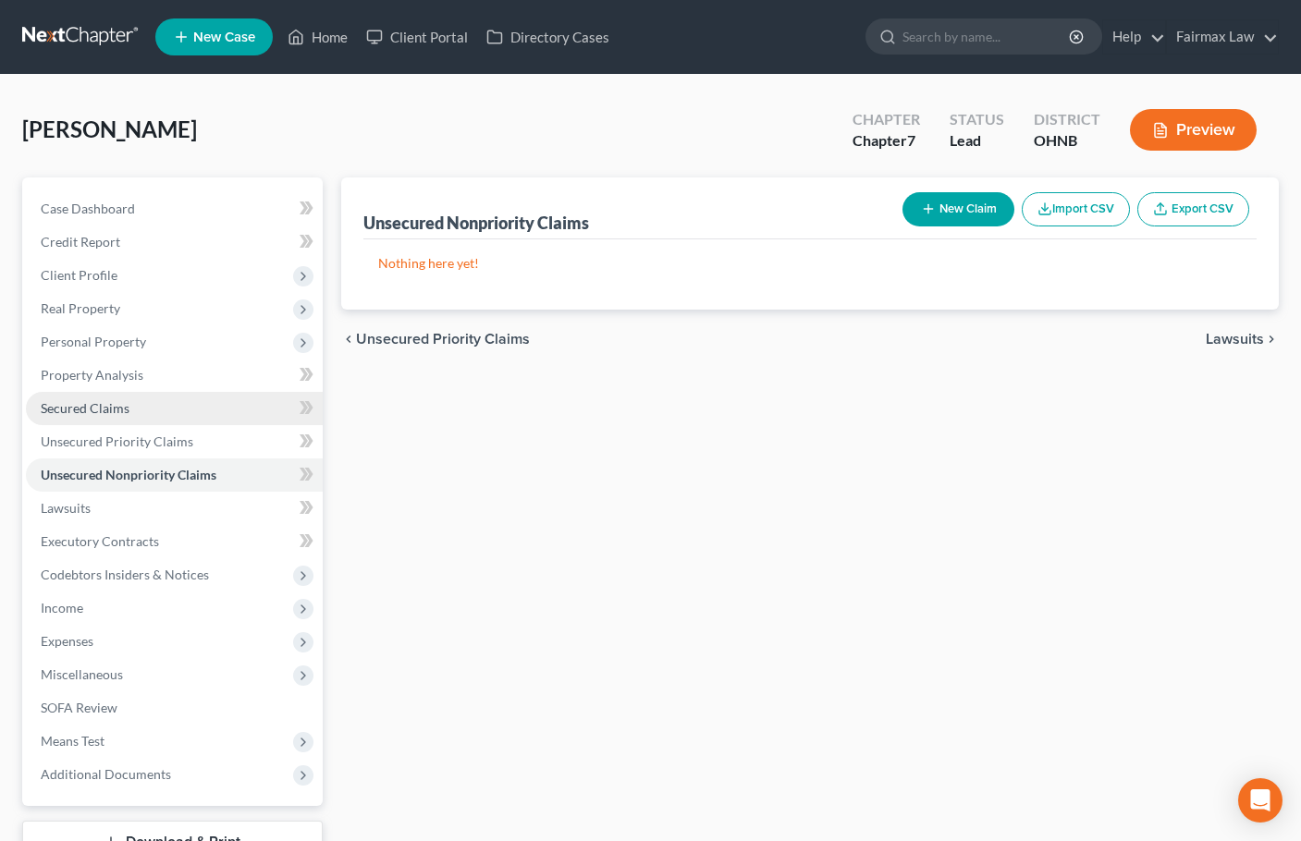
click at [115, 403] on span "Secured Claims" at bounding box center [85, 408] width 89 height 16
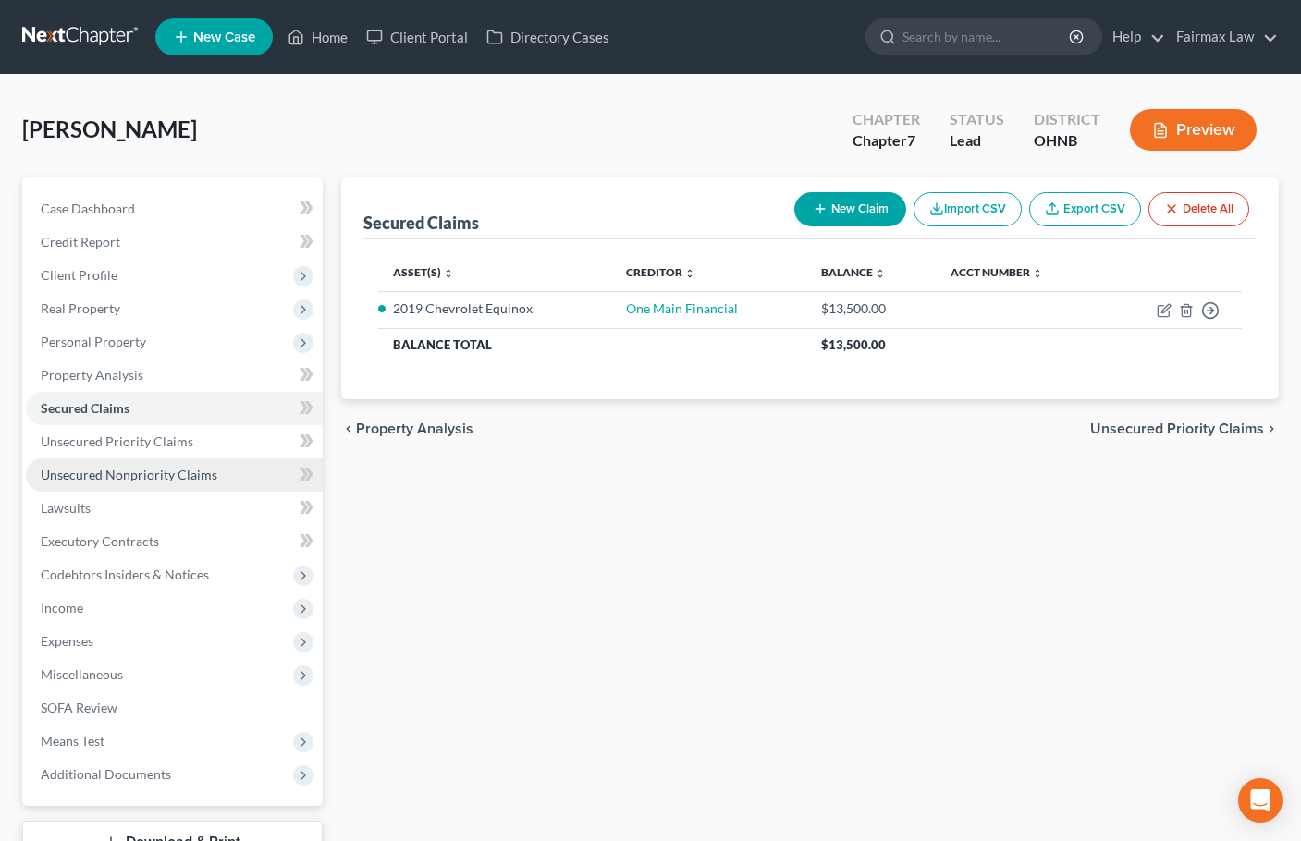
click at [144, 484] on link "Unsecured Nonpriority Claims" at bounding box center [174, 474] width 297 height 33
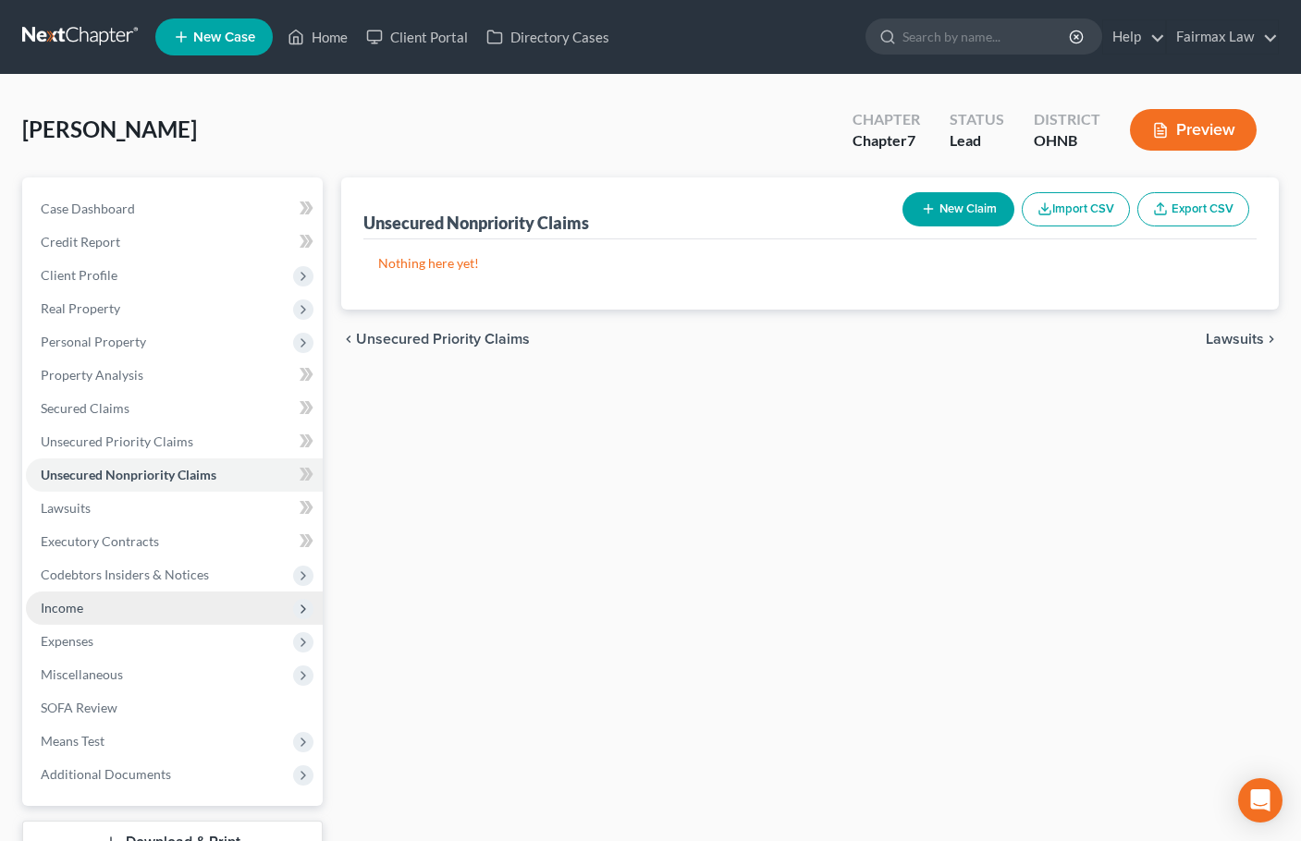
click at [77, 600] on span "Income" at bounding box center [62, 608] width 43 height 16
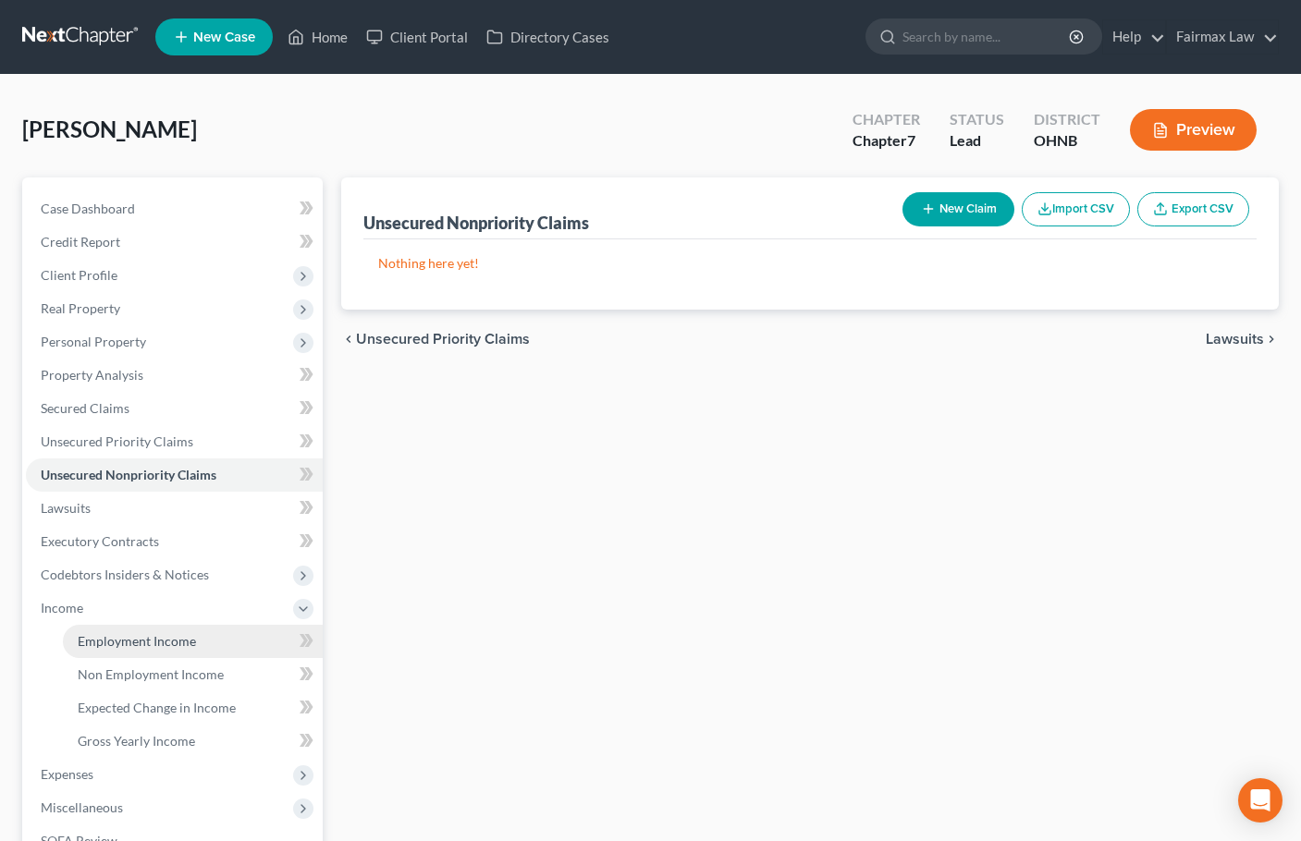
click at [128, 640] on span "Employment Income" at bounding box center [137, 641] width 118 height 16
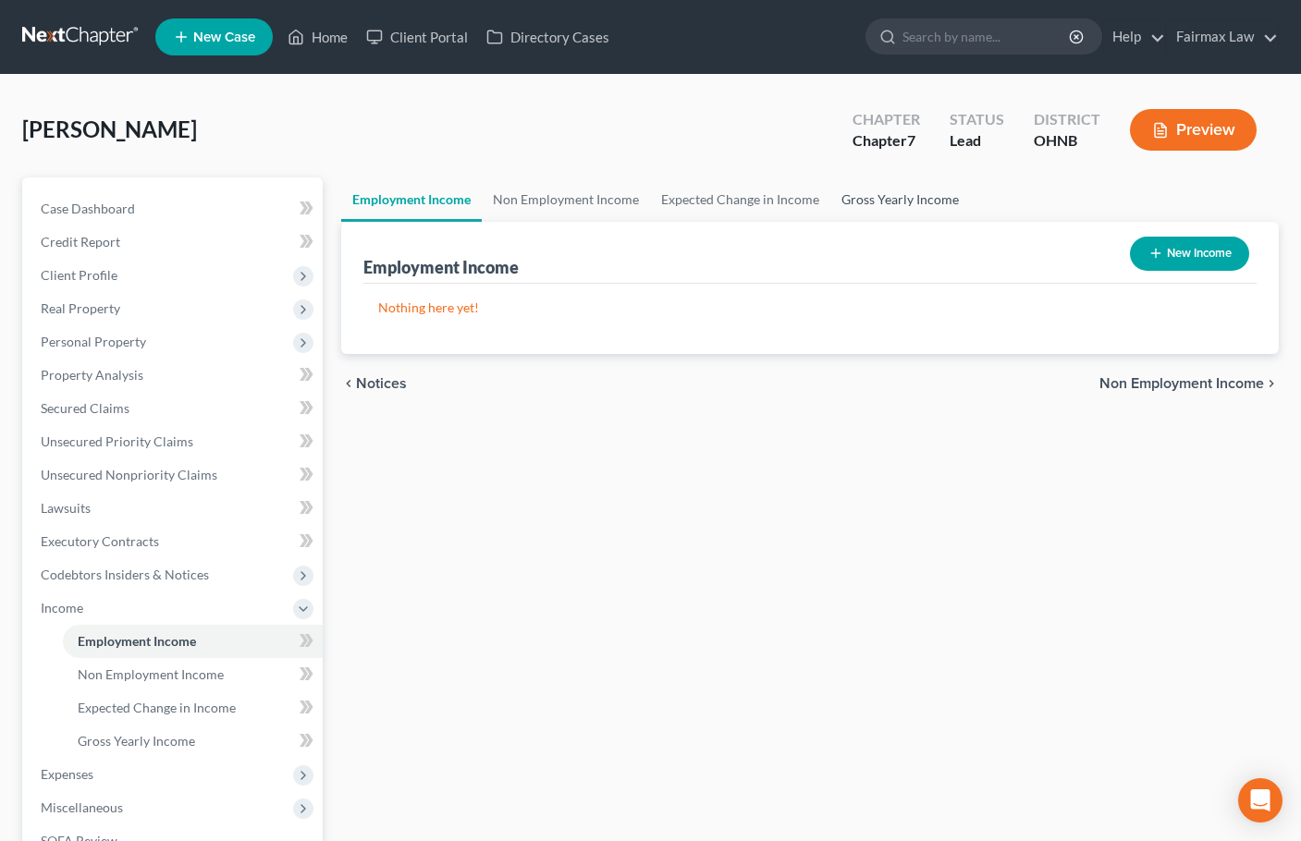
click at [898, 202] on link "Gross Yearly Income" at bounding box center [900, 199] width 140 height 44
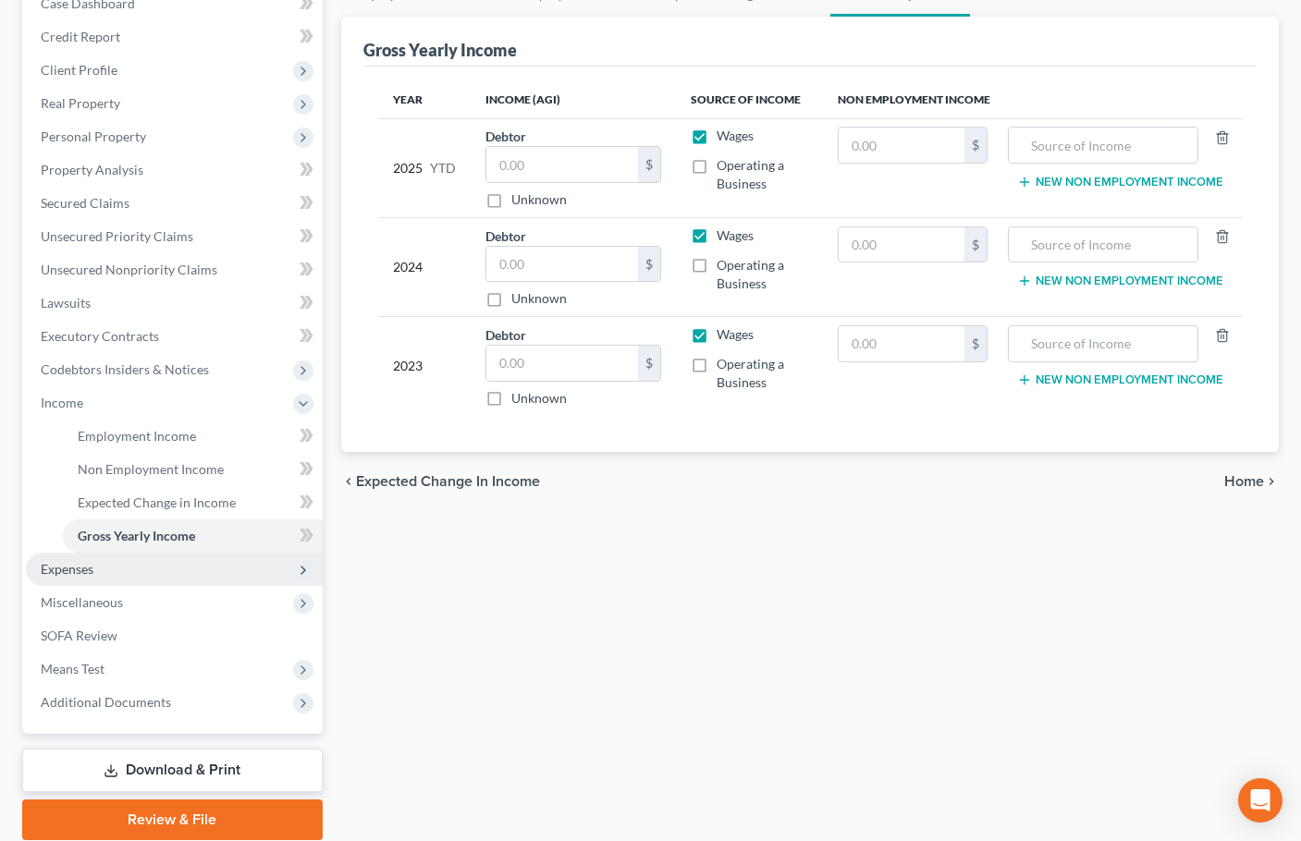
scroll to position [275, 0]
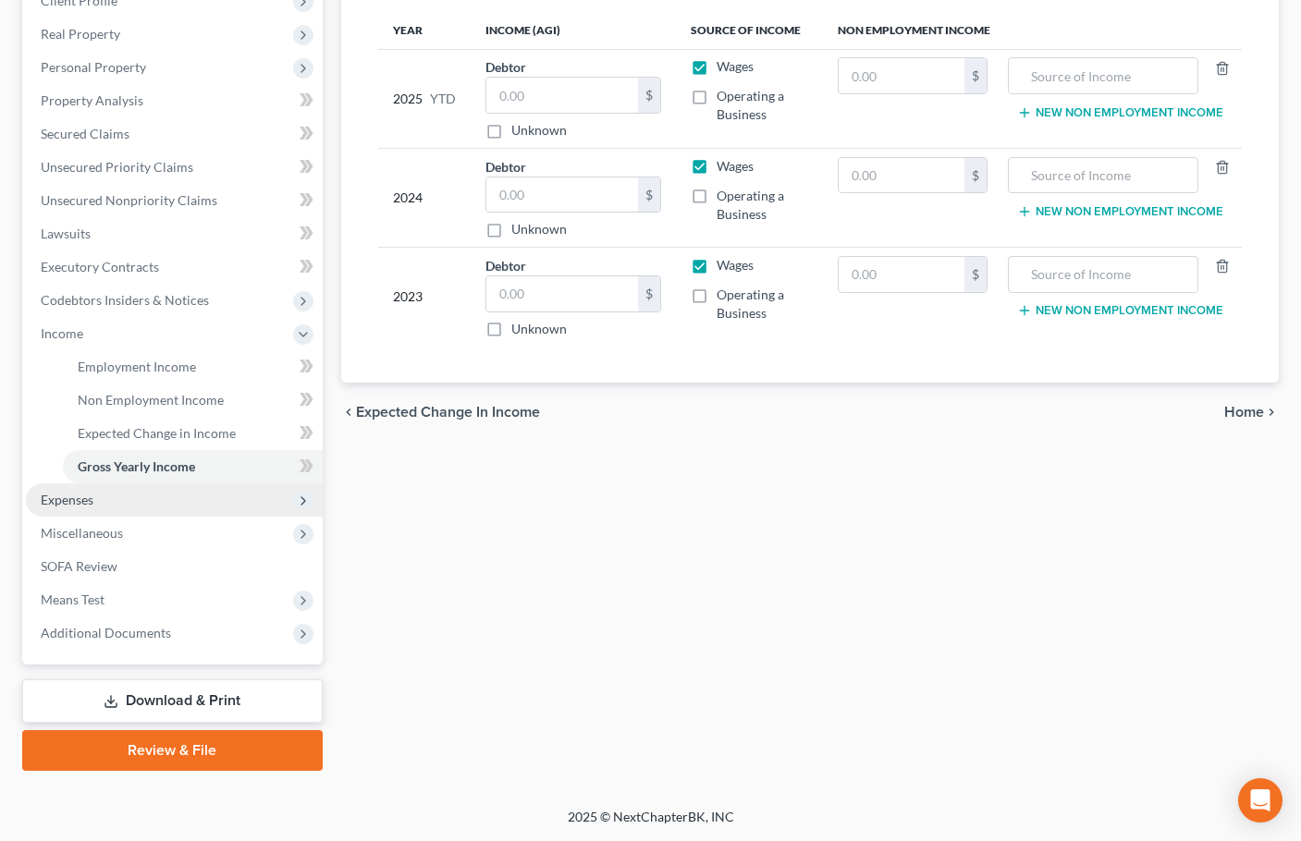
click at [75, 507] on span "Expenses" at bounding box center [67, 500] width 53 height 16
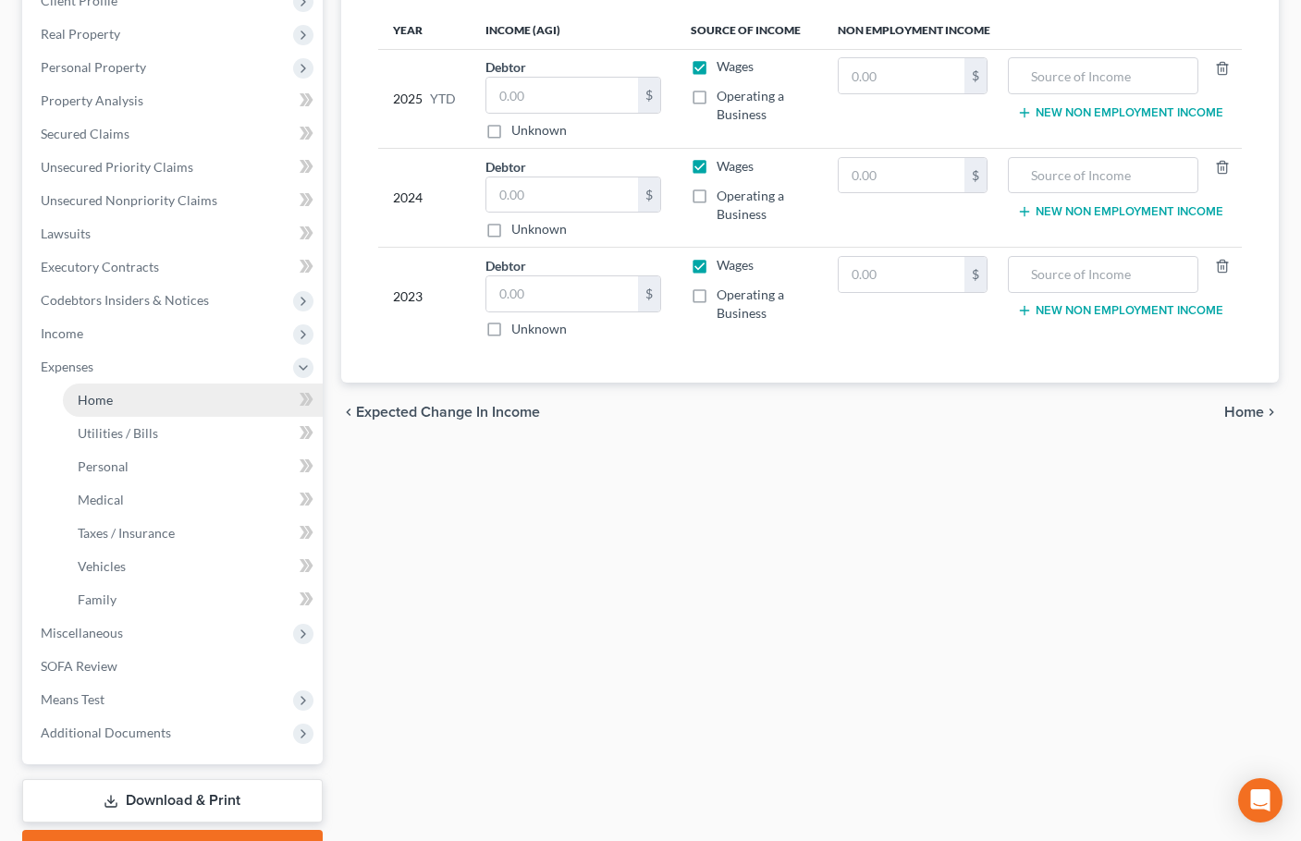
click at [127, 397] on link "Home" at bounding box center [193, 400] width 260 height 33
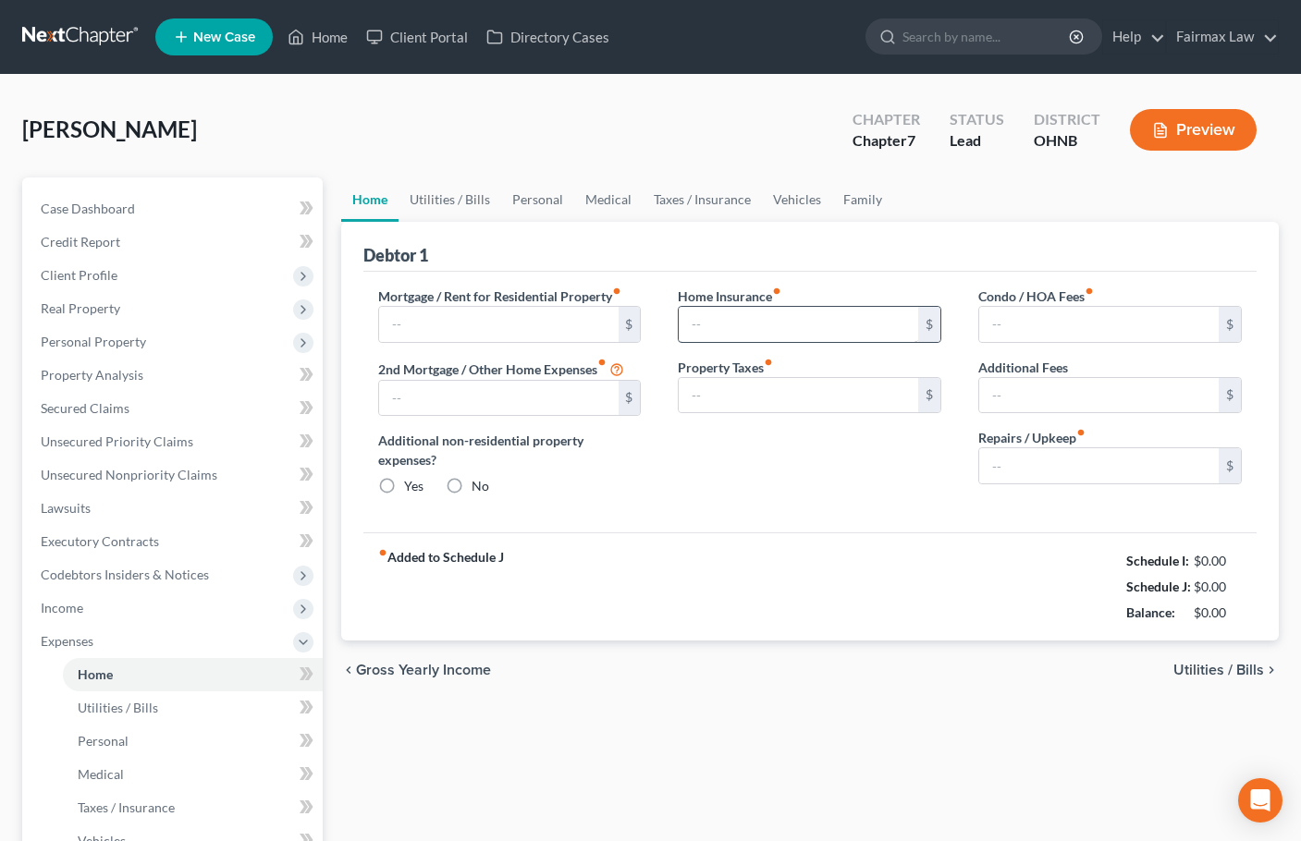
type input "0.00"
radio input "true"
type input "0.00"
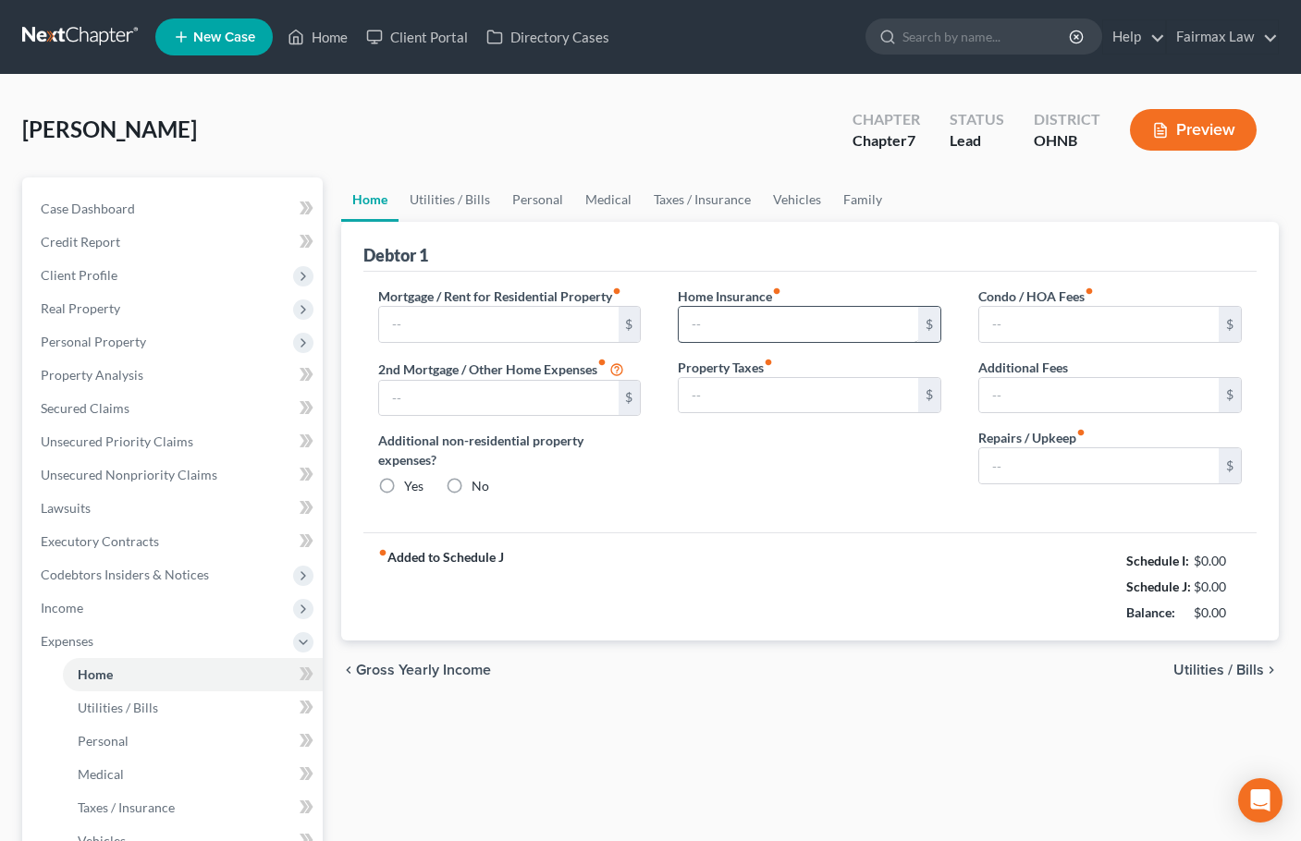
type input "0.00"
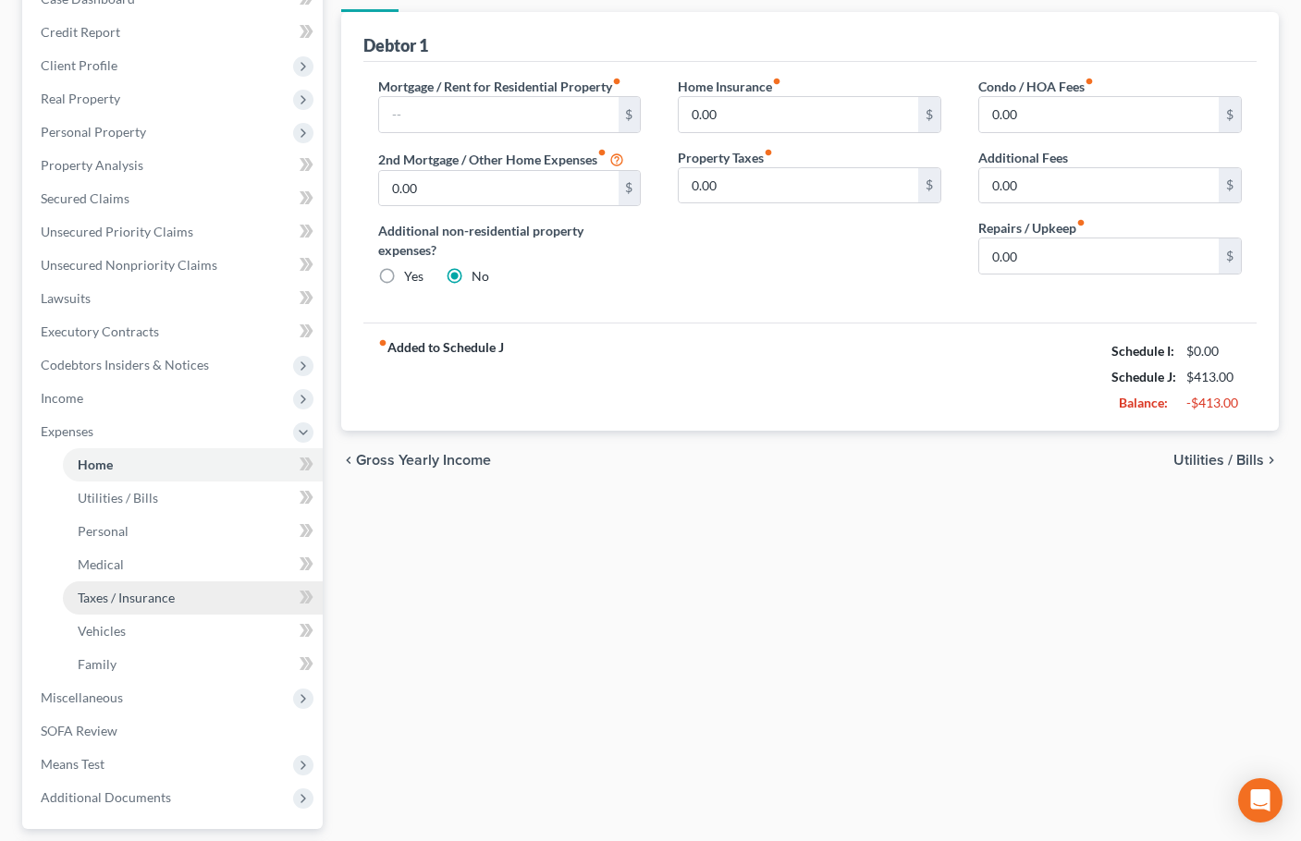
scroll to position [374, 0]
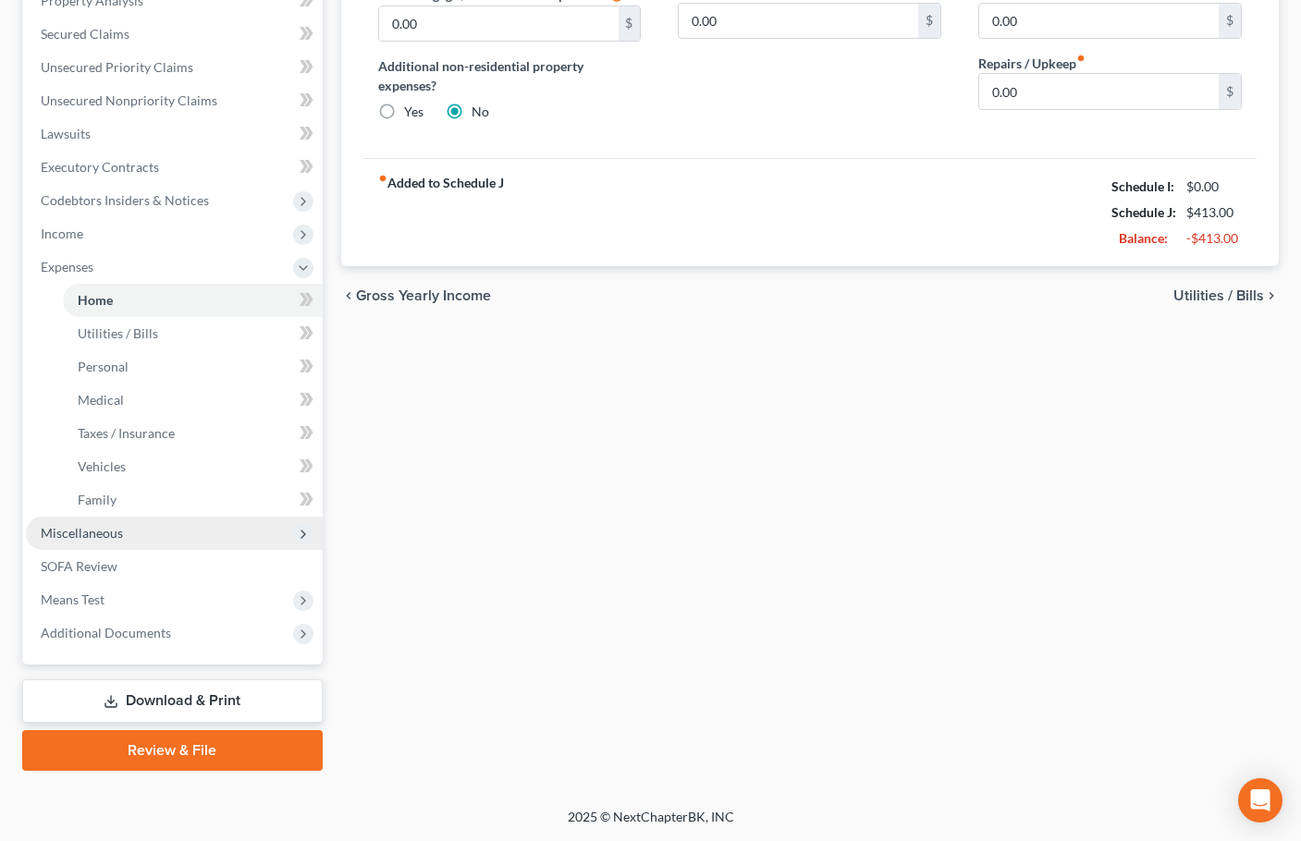
click at [91, 535] on span "Miscellaneous" at bounding box center [82, 533] width 82 height 16
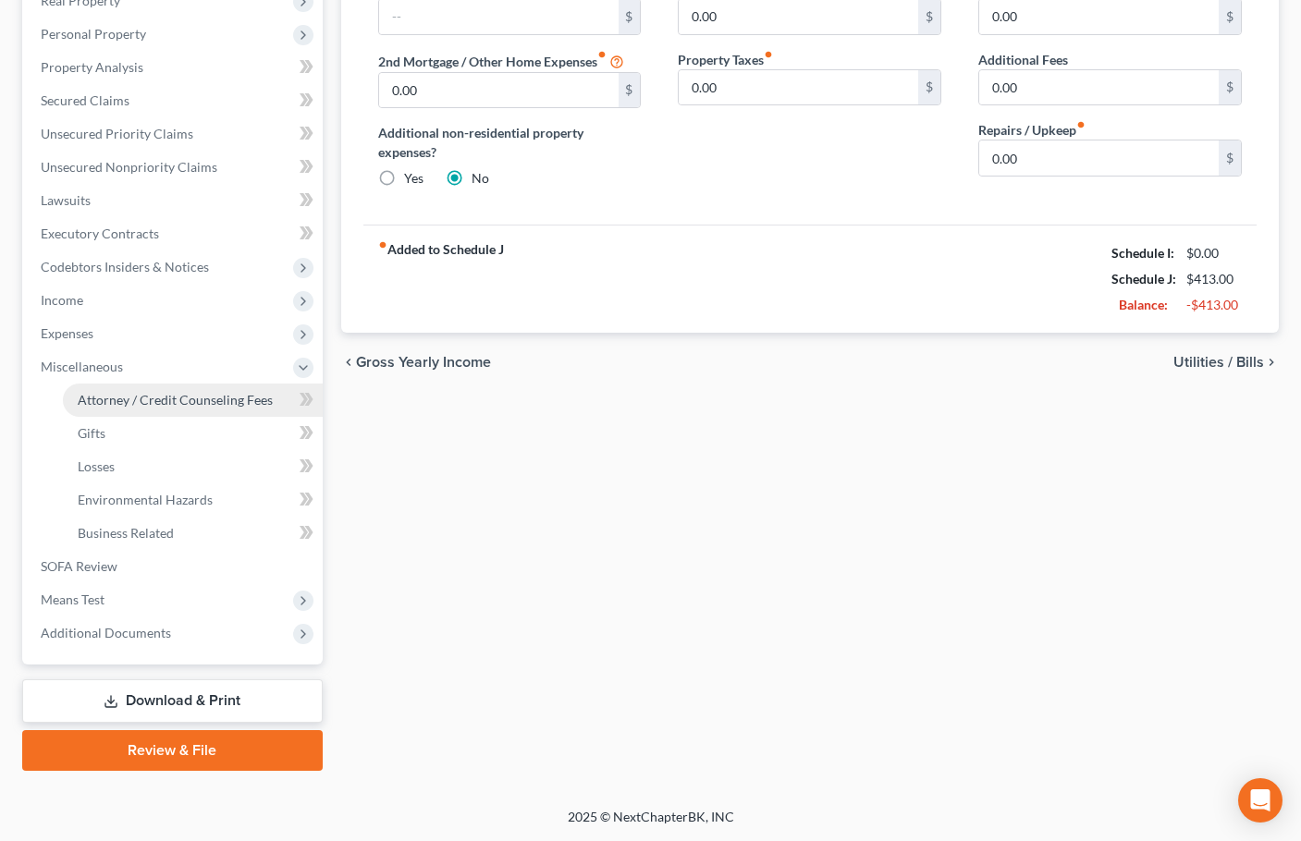
click at [188, 394] on span "Attorney / Credit Counseling Fees" at bounding box center [175, 400] width 195 height 16
